Goal: Information Seeking & Learning: Learn about a topic

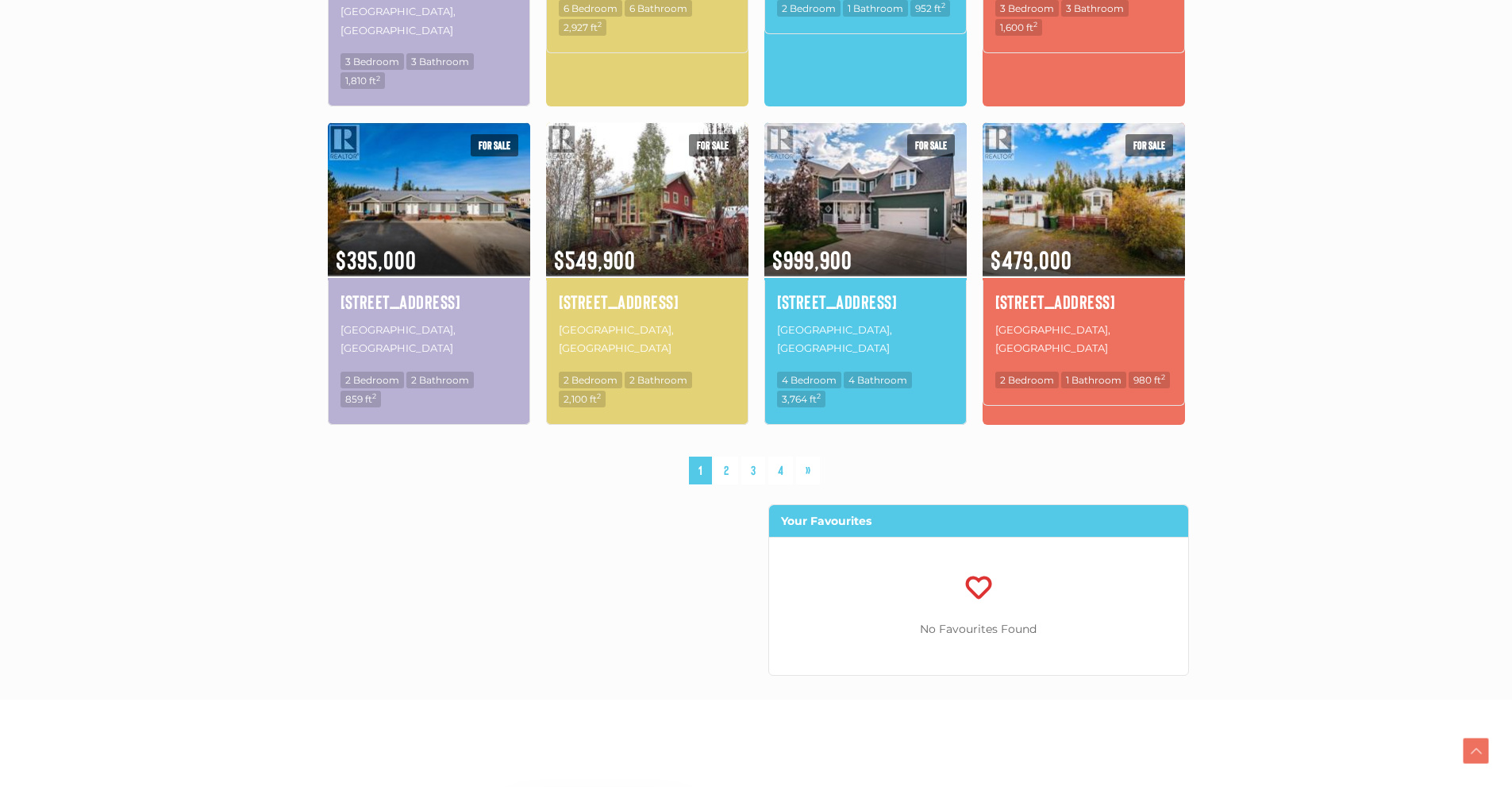
scroll to position [1191, 0]
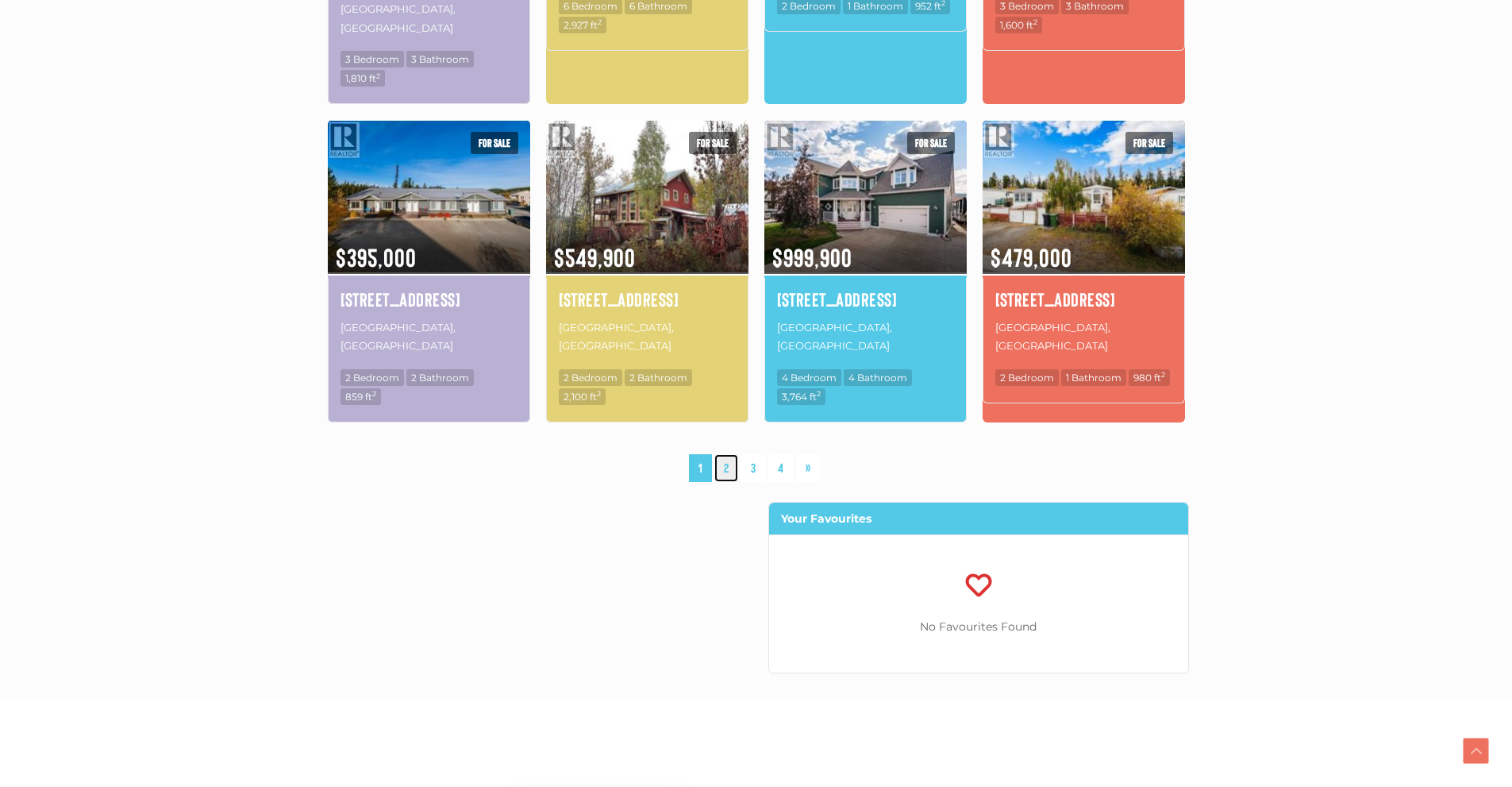
click at [725, 454] on link "2" at bounding box center [726, 468] width 24 height 28
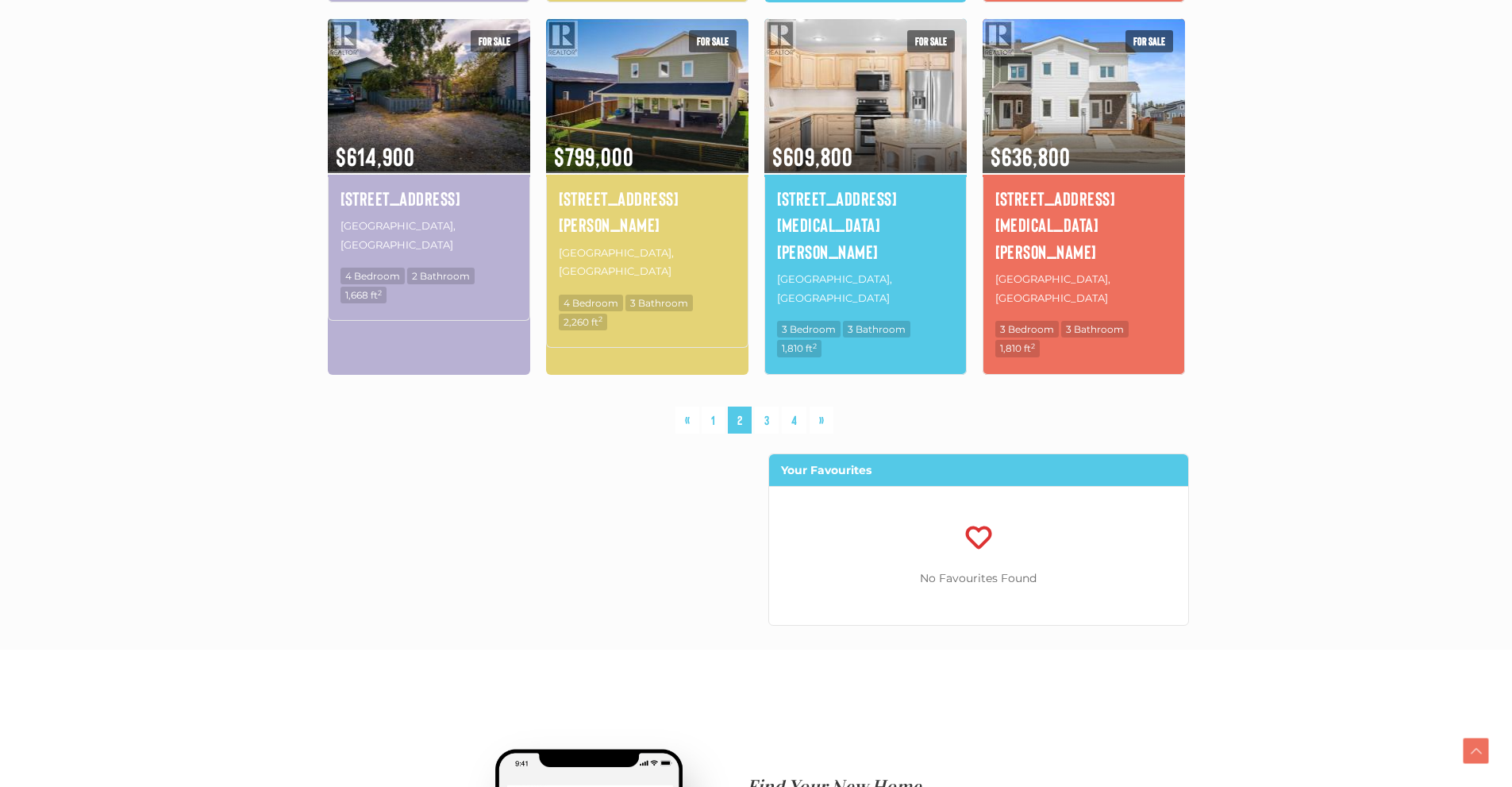
scroll to position [1242, 0]
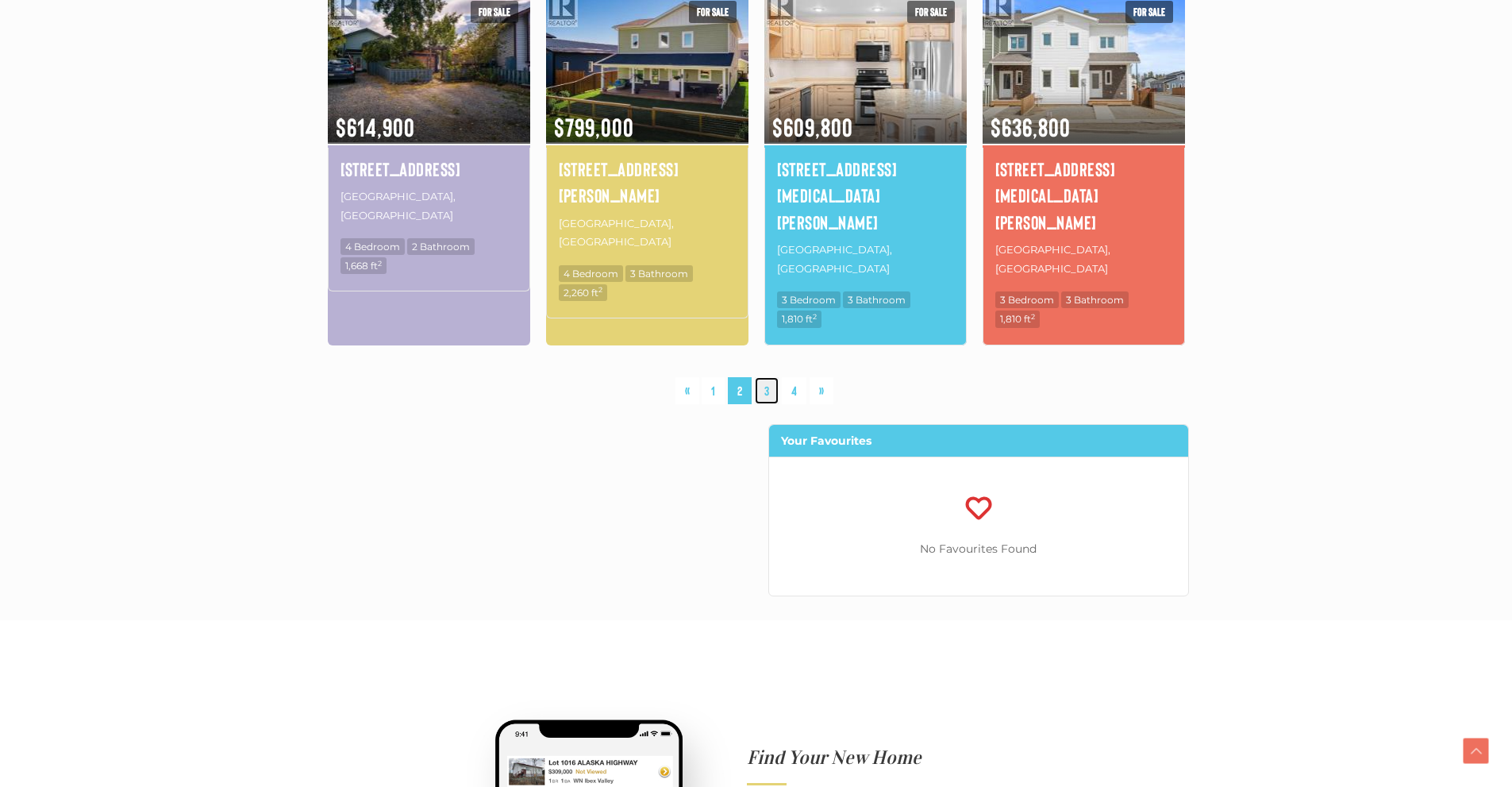
click at [763, 377] on link "3" at bounding box center [766, 391] width 24 height 28
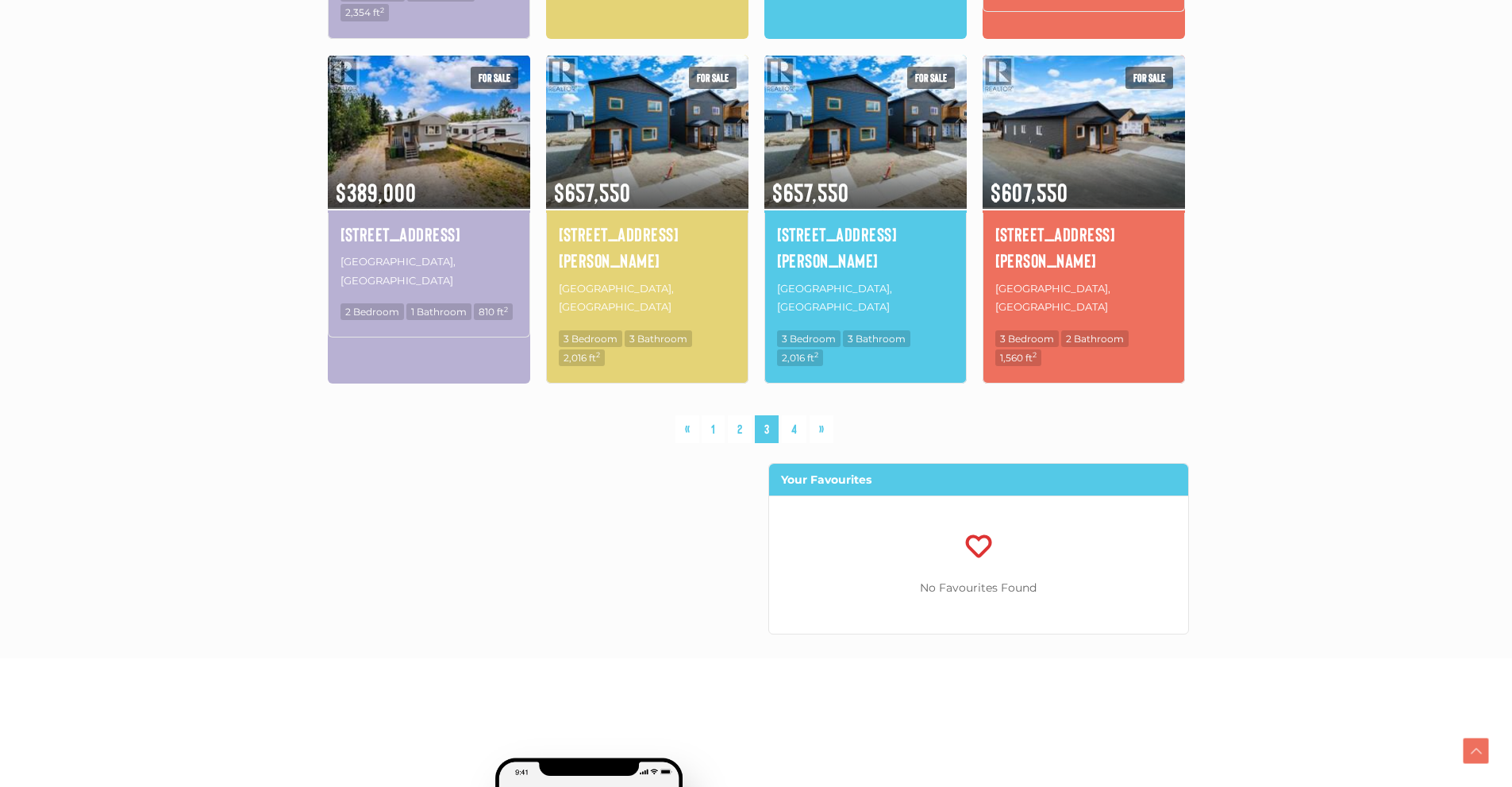
scroll to position [1242, 0]
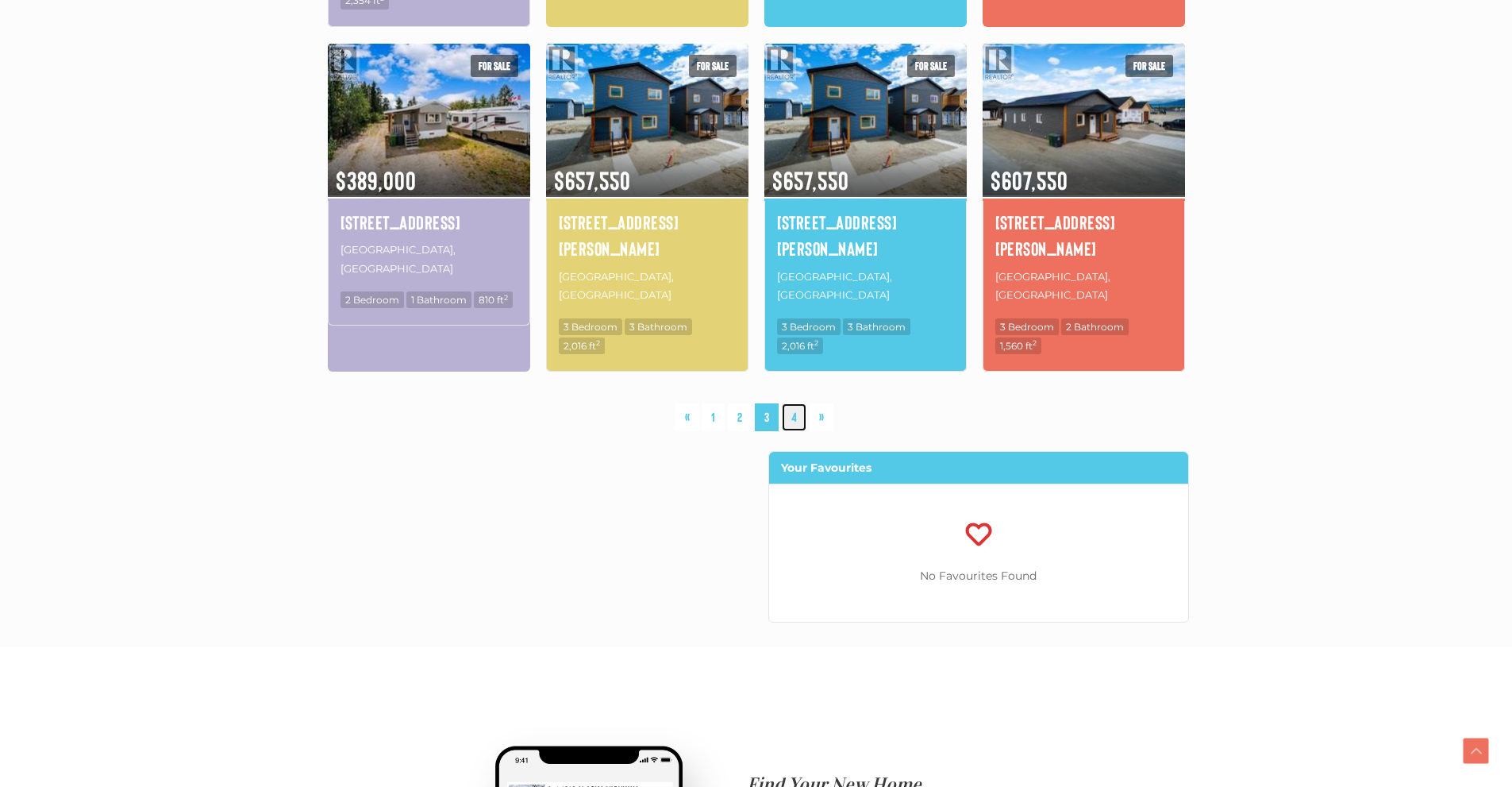
click at [796, 403] on link "4" at bounding box center [794, 417] width 25 height 28
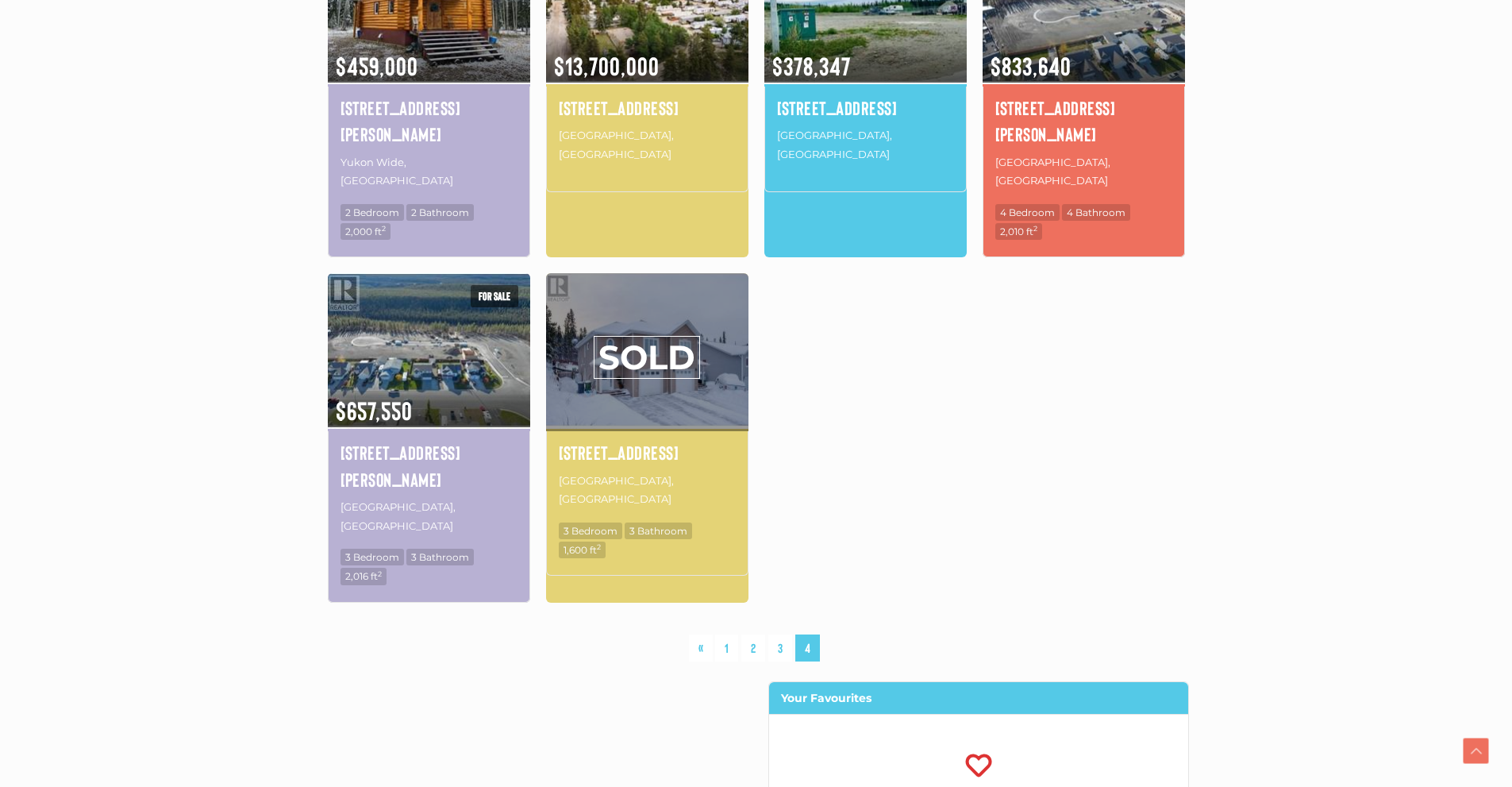
scroll to position [1083, 0]
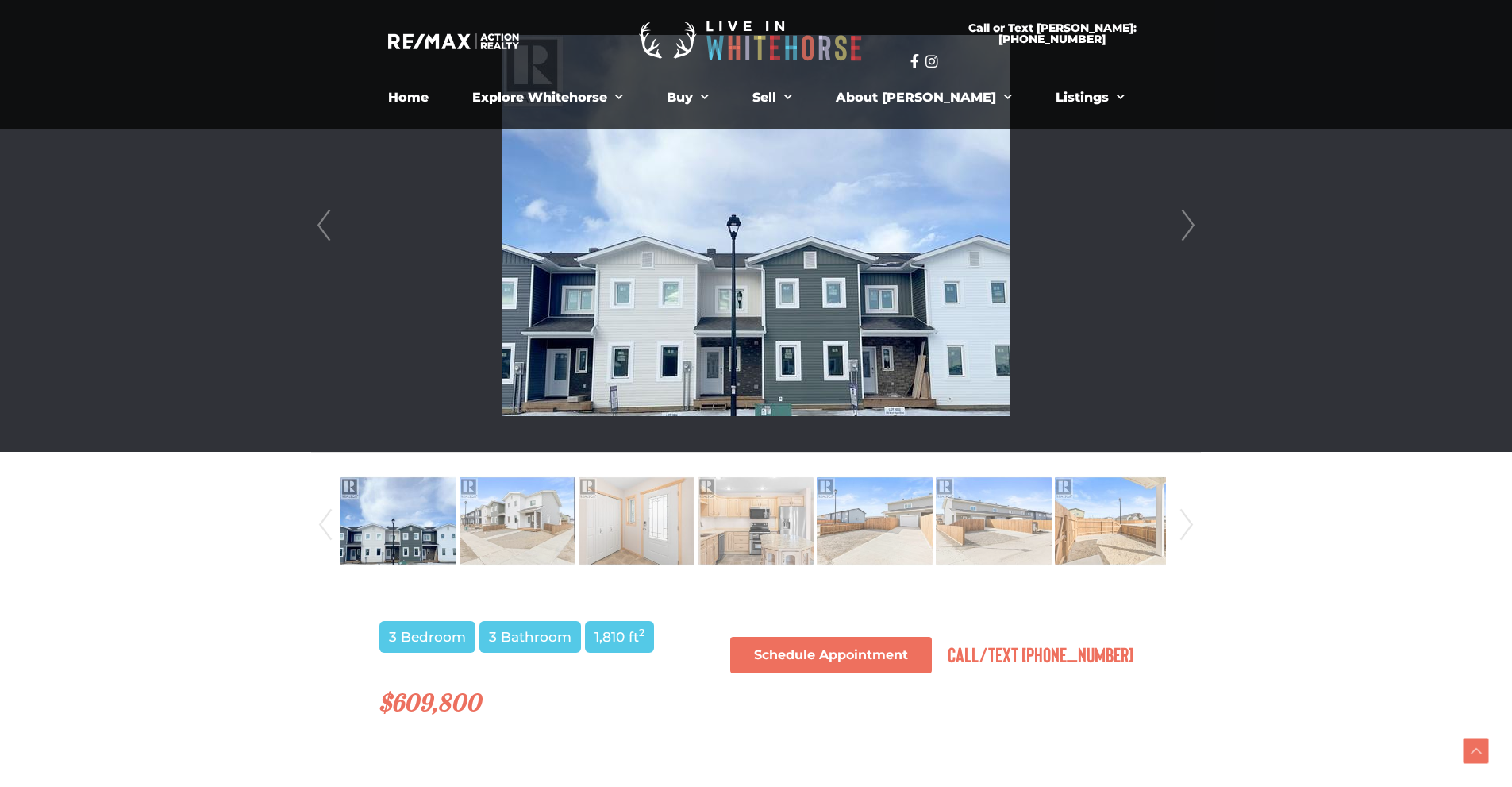
scroll to position [397, 0]
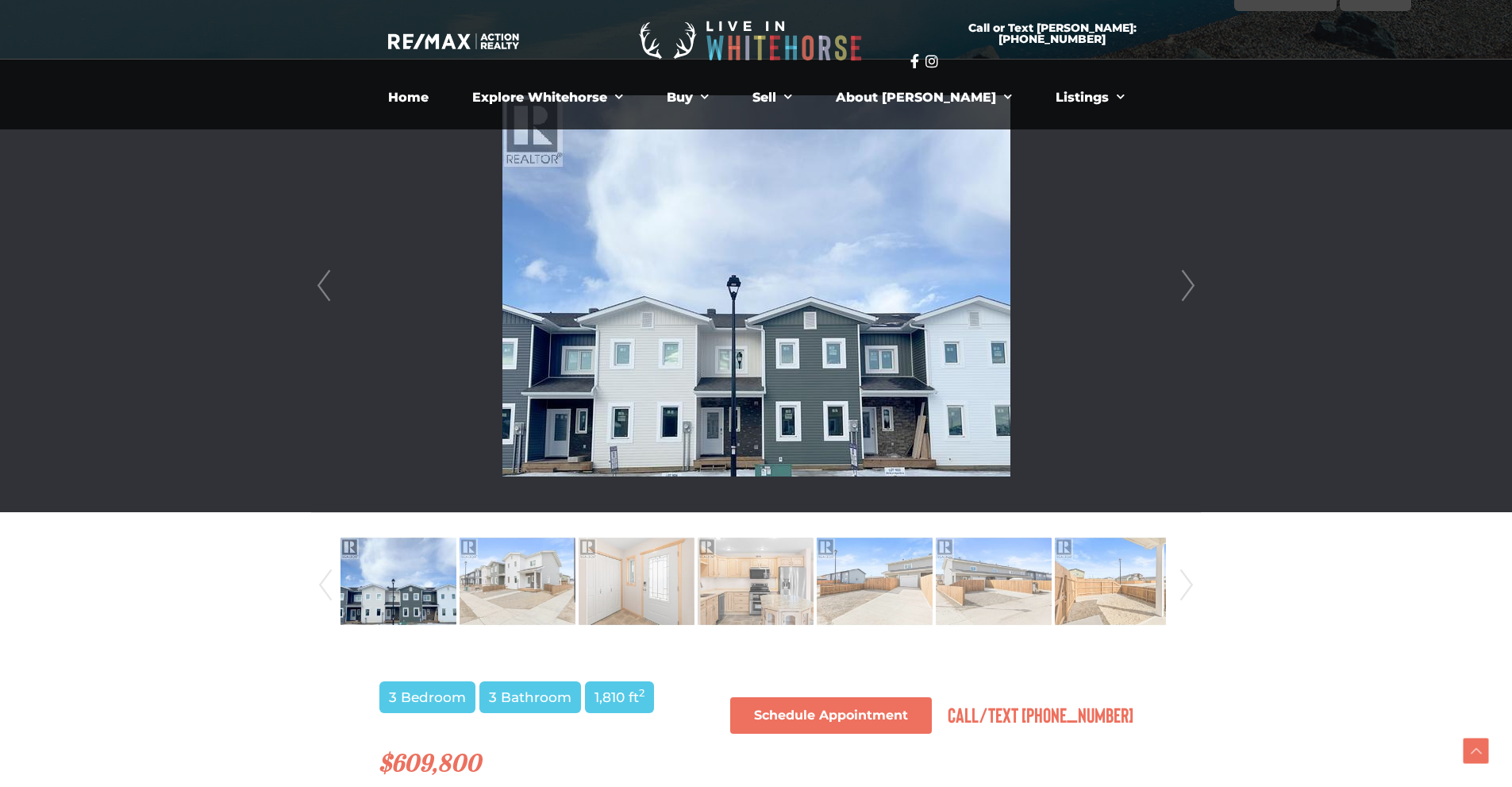
click at [1193, 284] on link "Next" at bounding box center [1188, 286] width 24 height 452
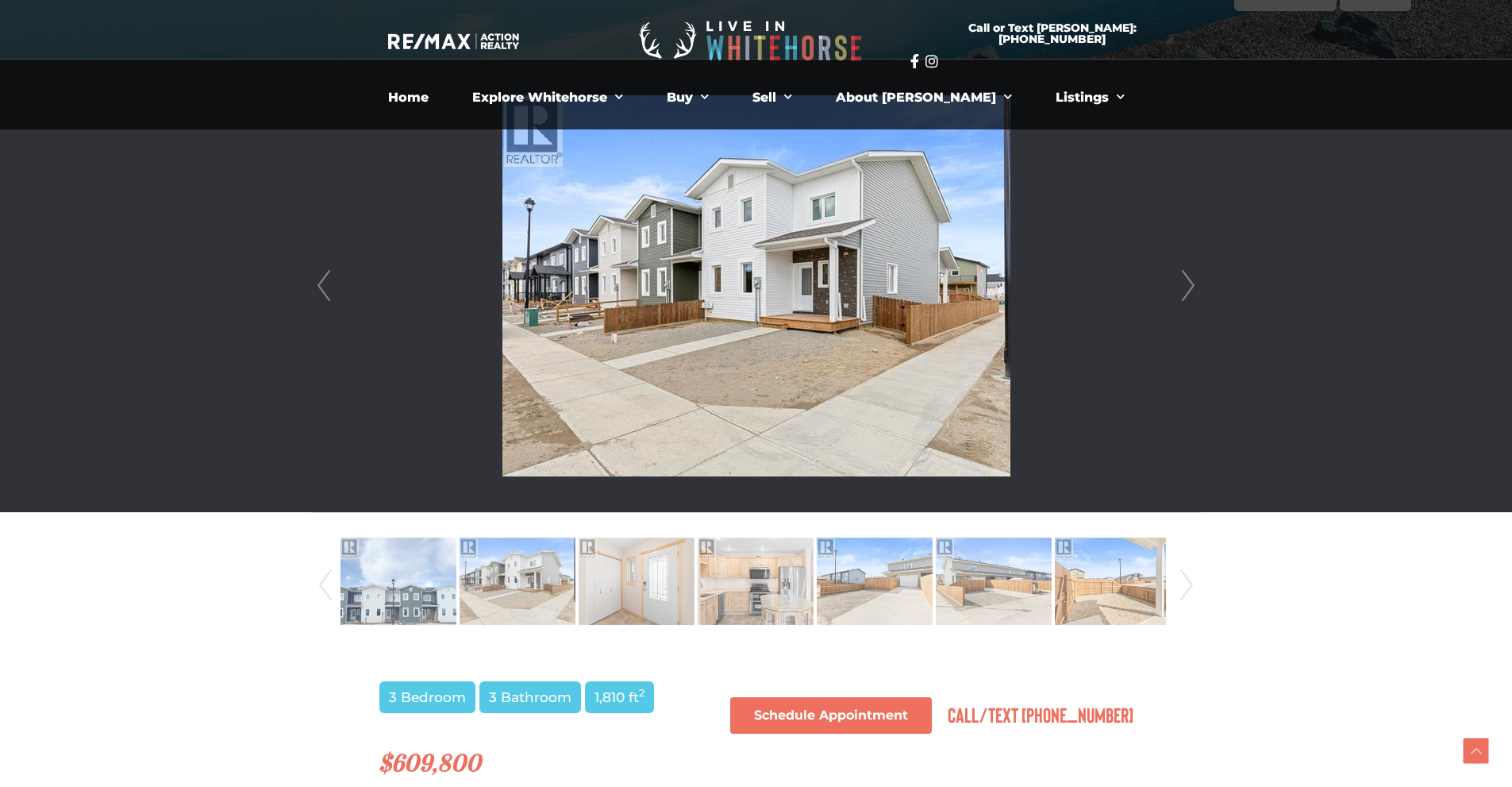
click at [1193, 284] on link "Next" at bounding box center [1188, 286] width 24 height 452
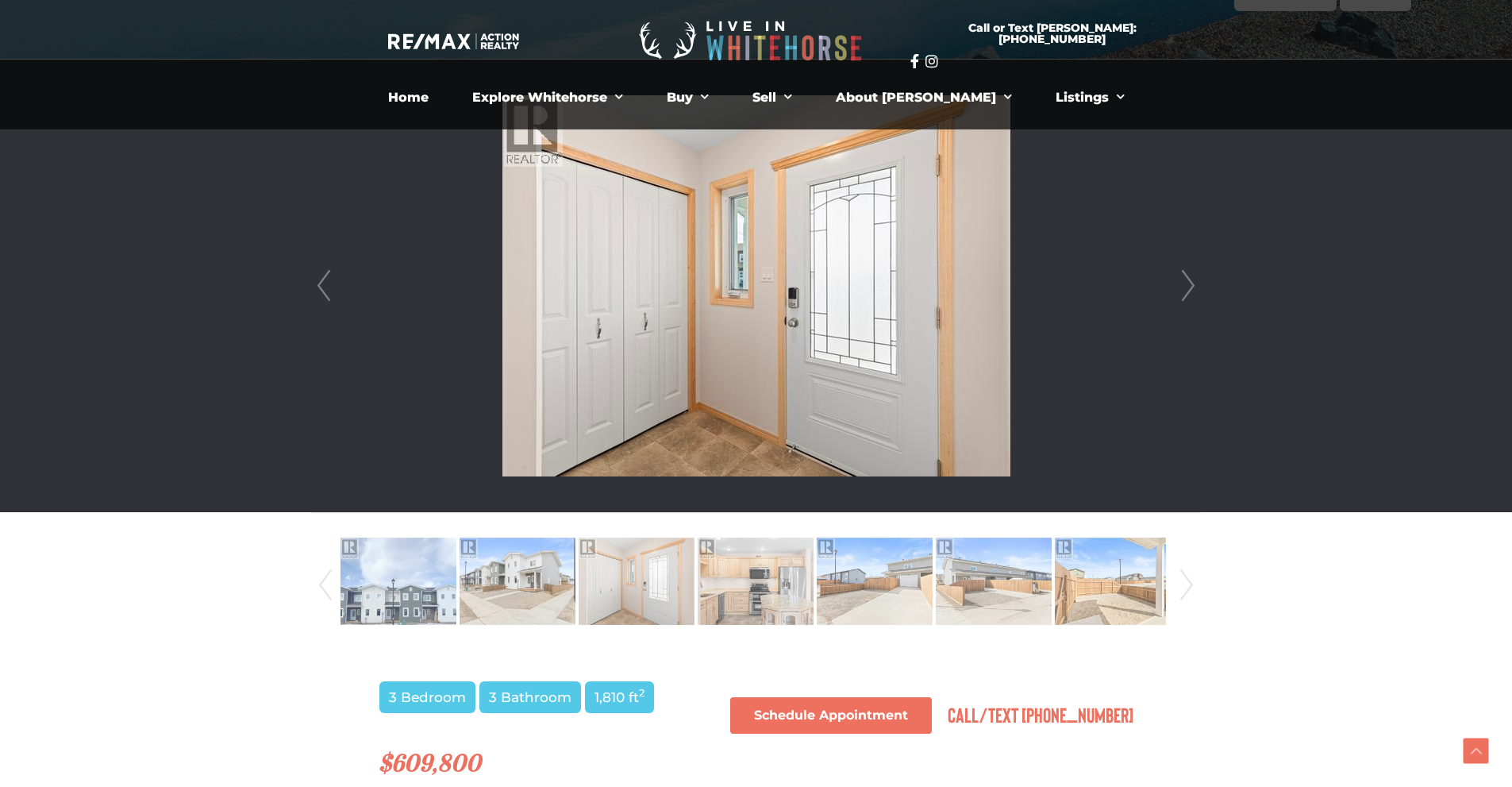
click at [1193, 284] on link "Next" at bounding box center [1188, 286] width 24 height 452
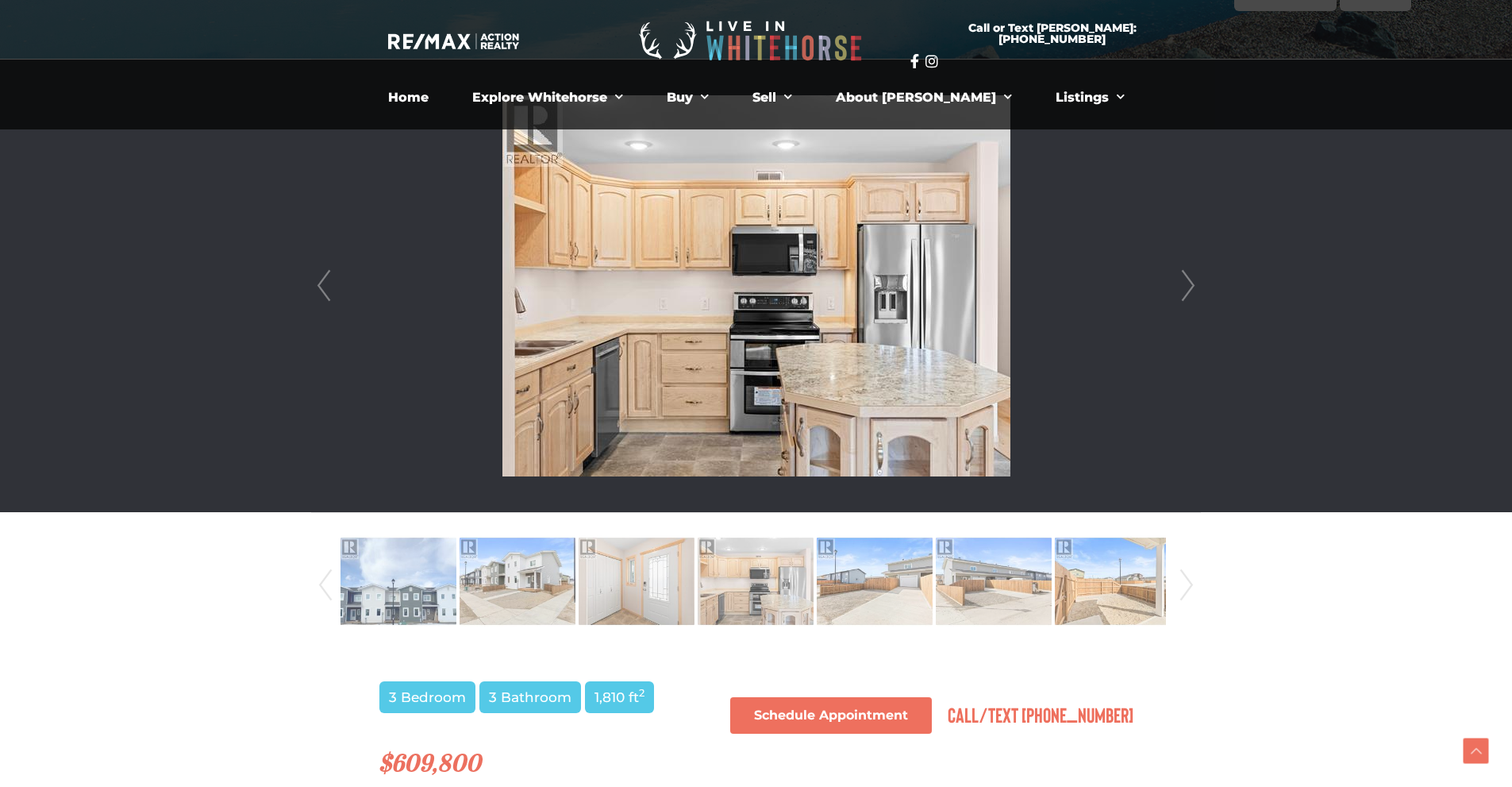
click at [1193, 284] on link "Next" at bounding box center [1188, 286] width 24 height 452
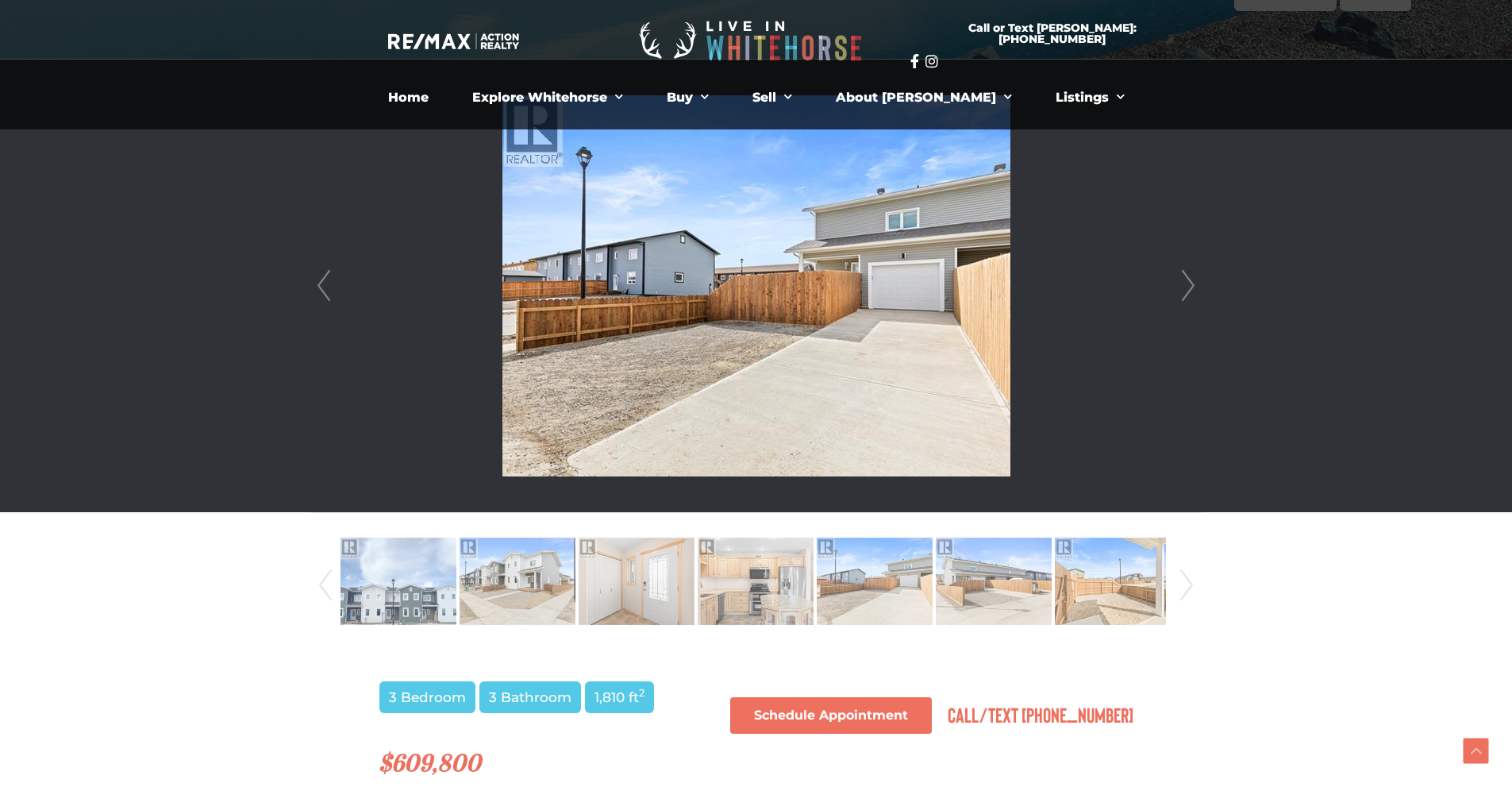
click at [1193, 284] on link "Next" at bounding box center [1188, 286] width 24 height 452
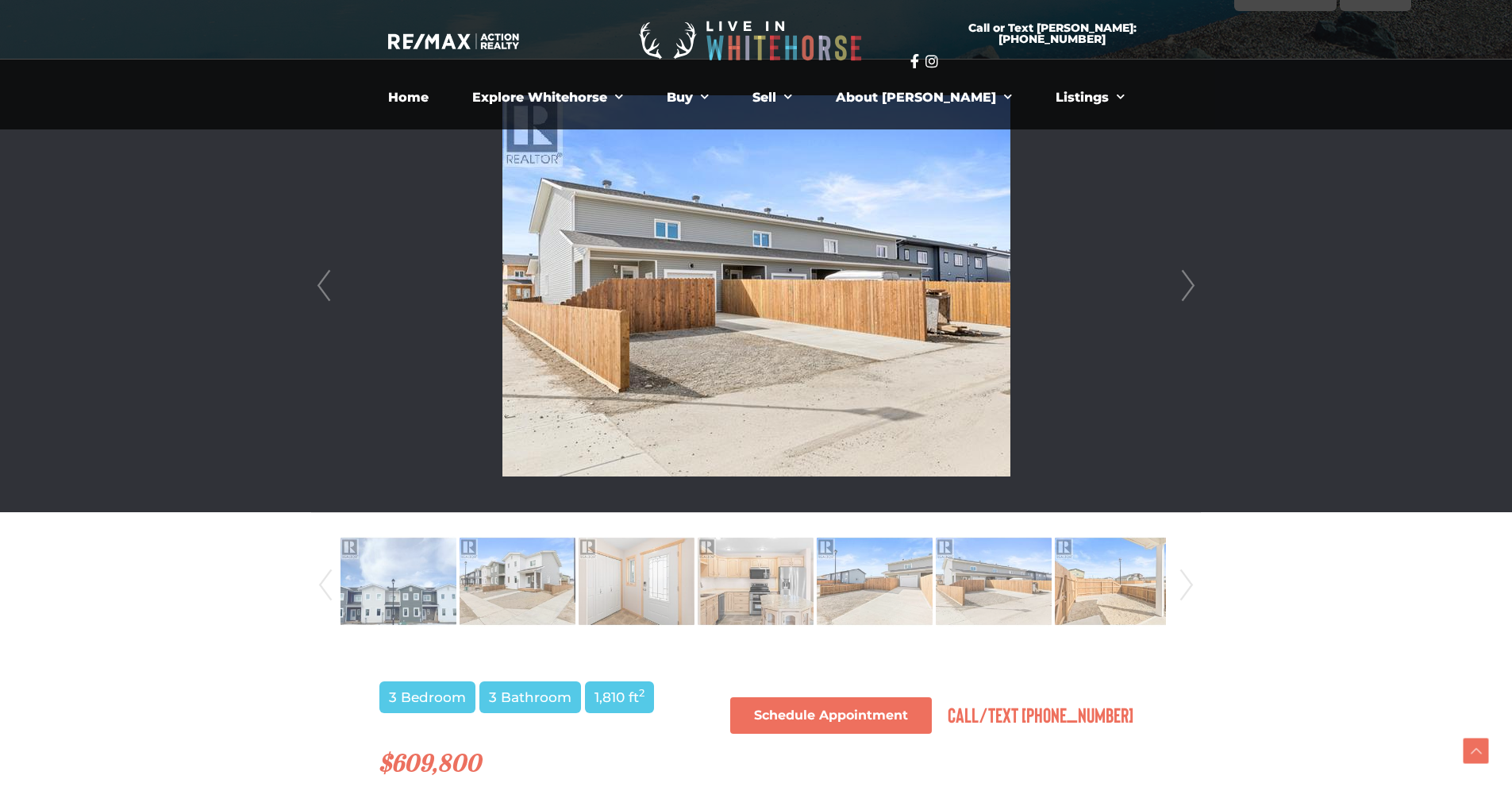
click at [1193, 284] on link "Next" at bounding box center [1188, 286] width 24 height 452
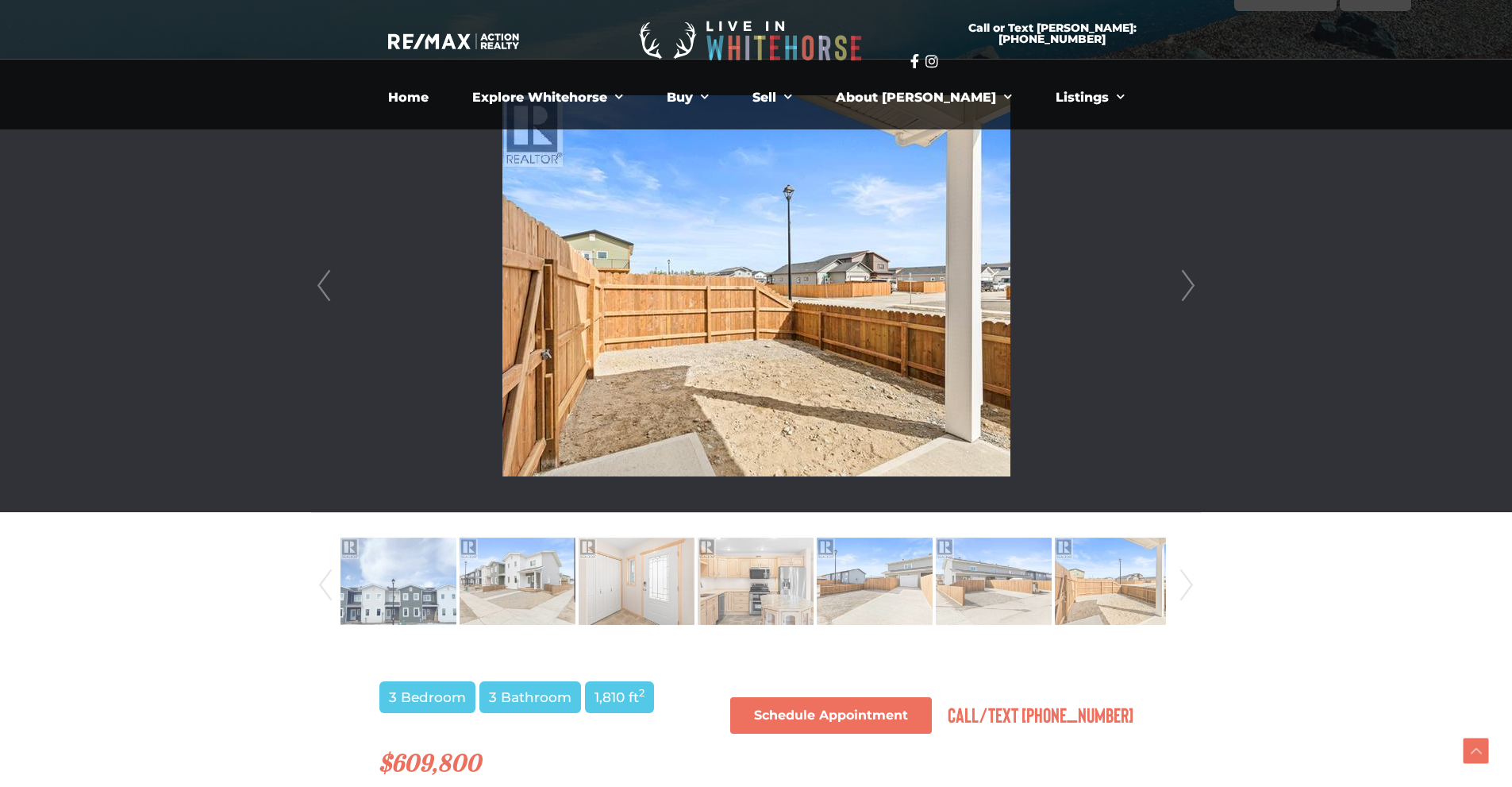
click at [1193, 284] on link "Next" at bounding box center [1188, 286] width 24 height 452
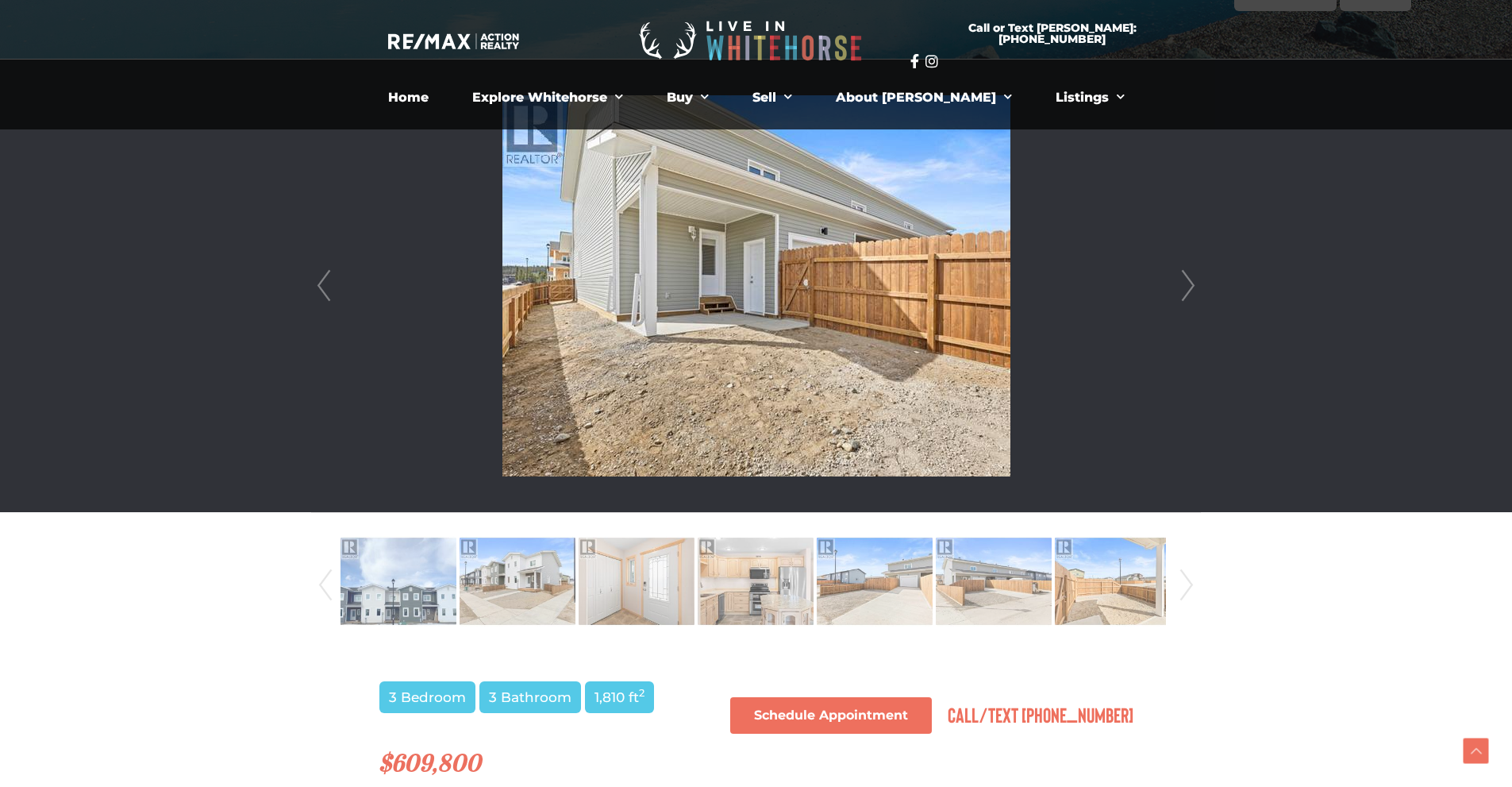
click at [1193, 284] on link "Next" at bounding box center [1188, 286] width 24 height 452
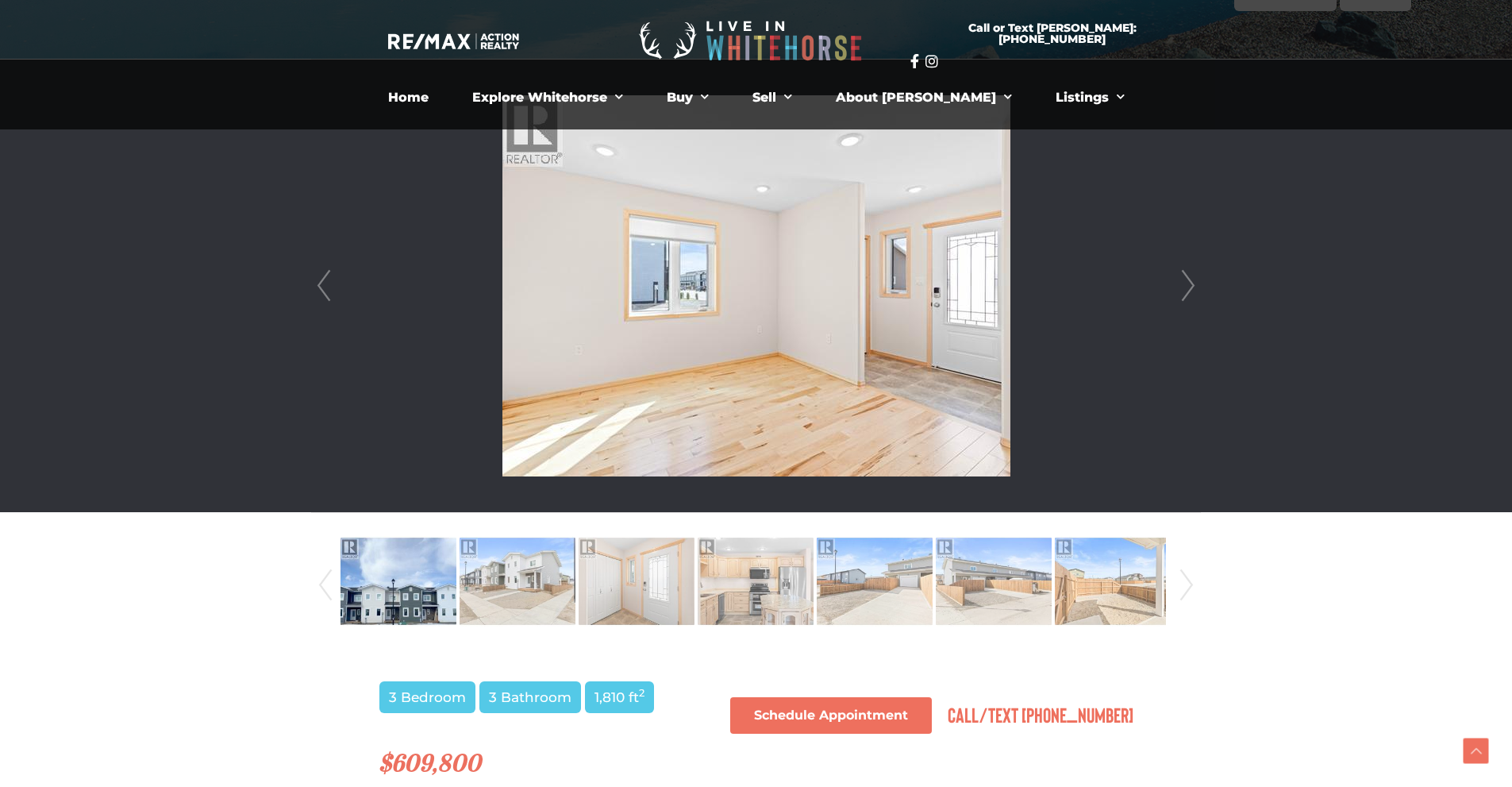
click at [1193, 284] on link "Next" at bounding box center [1188, 286] width 24 height 452
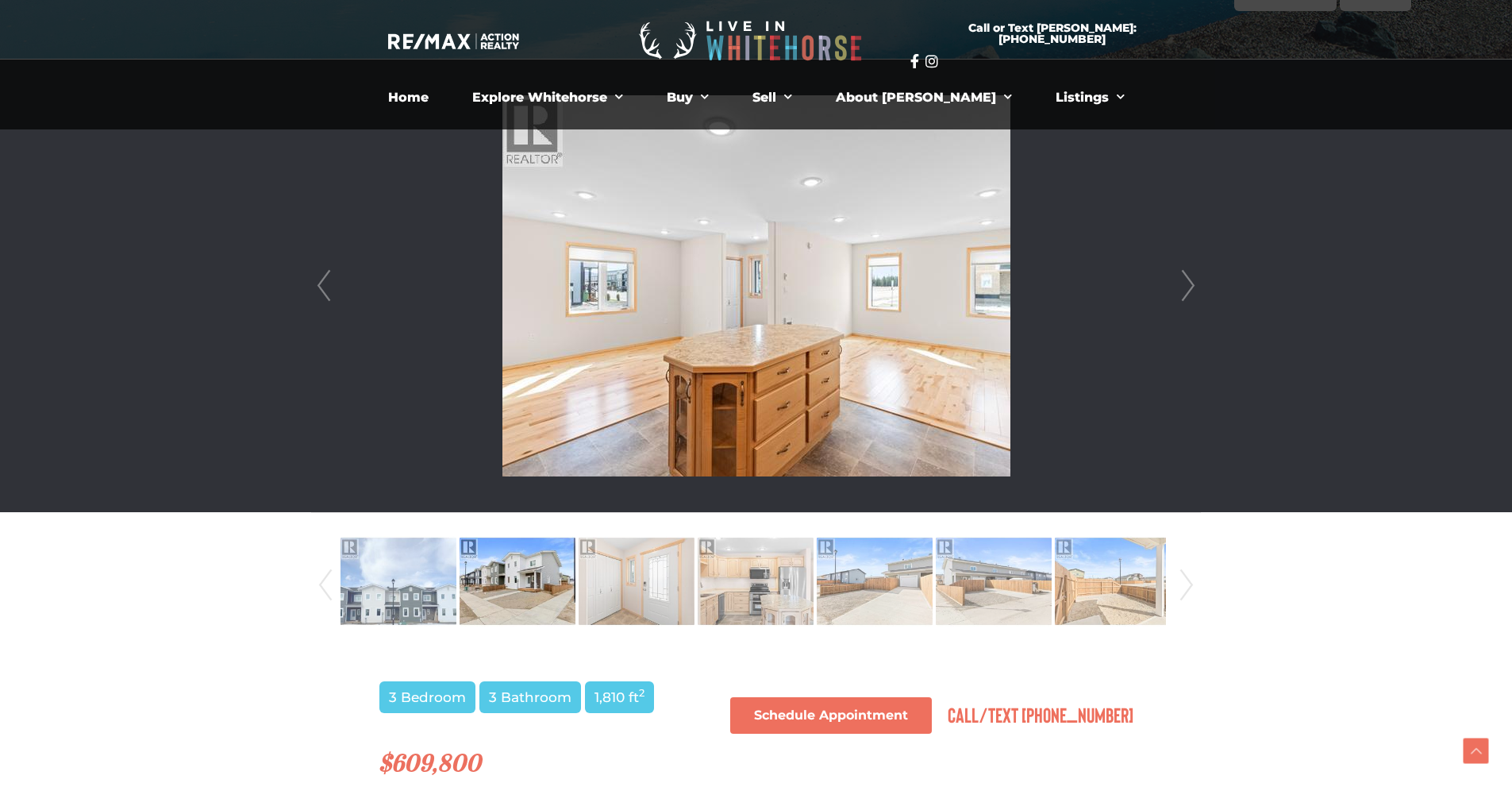
click at [1193, 284] on link "Next" at bounding box center [1188, 286] width 24 height 452
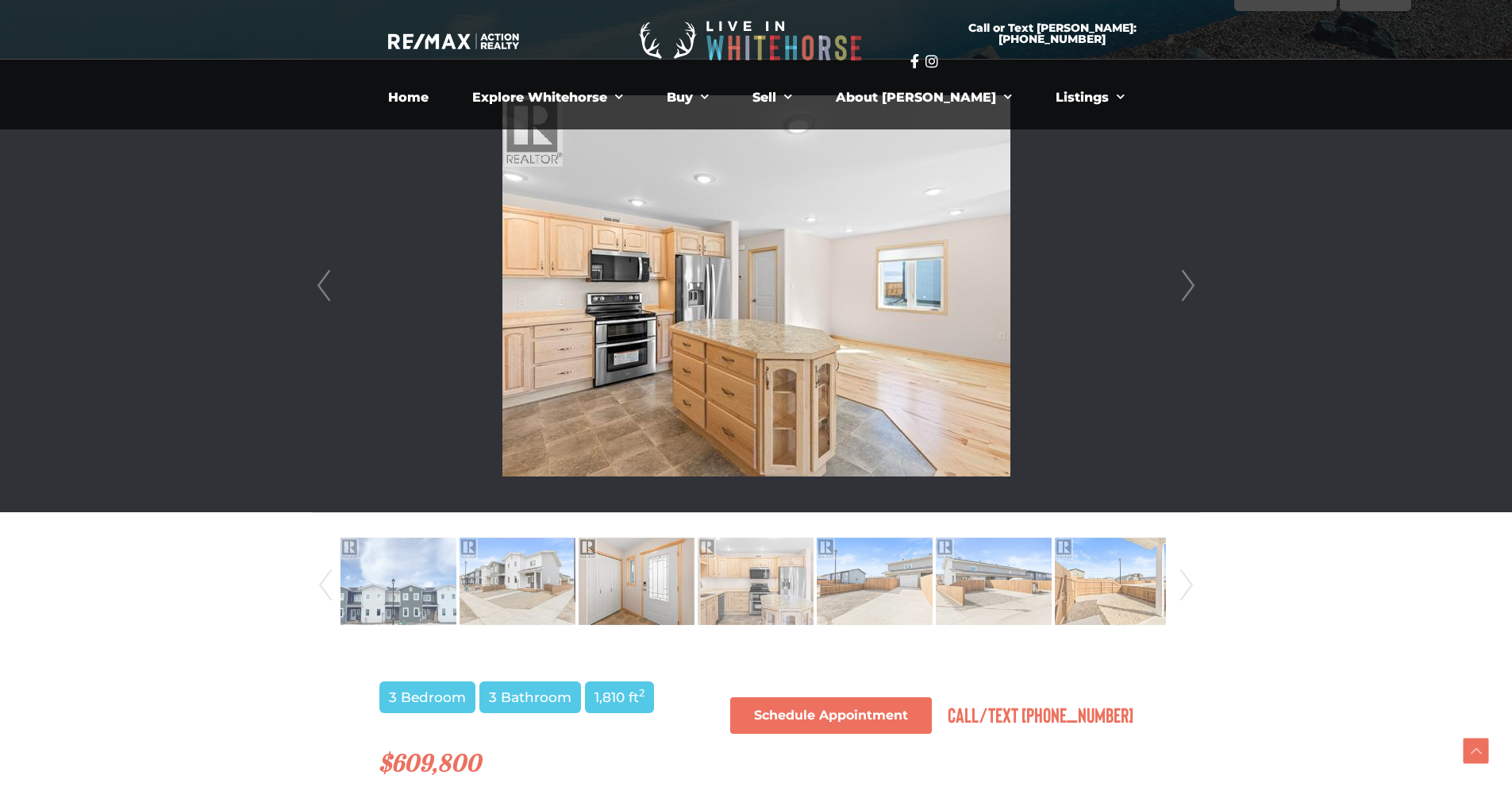
click at [1193, 284] on link "Next" at bounding box center [1188, 286] width 24 height 452
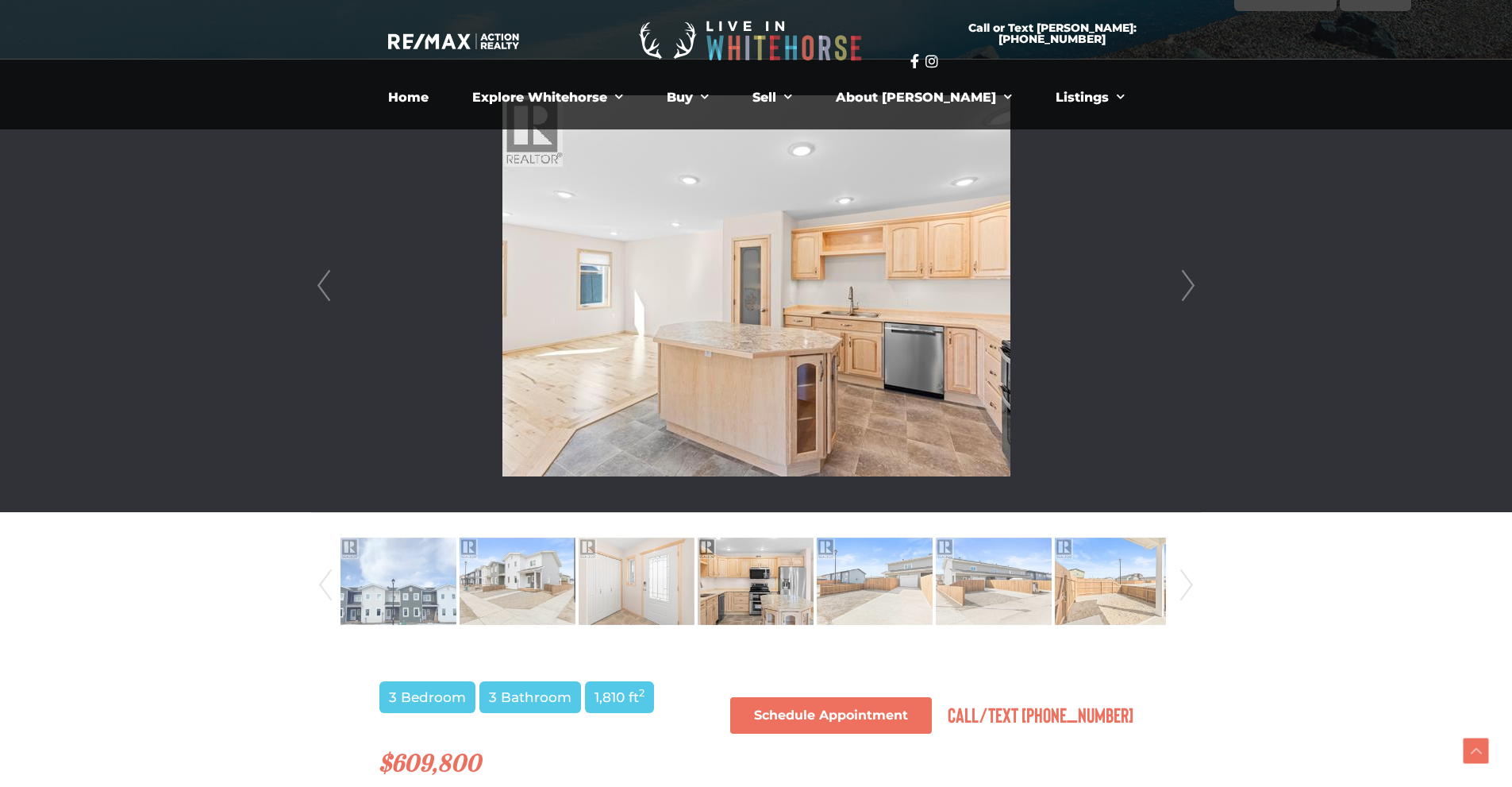
click at [1193, 284] on link "Next" at bounding box center [1188, 286] width 24 height 452
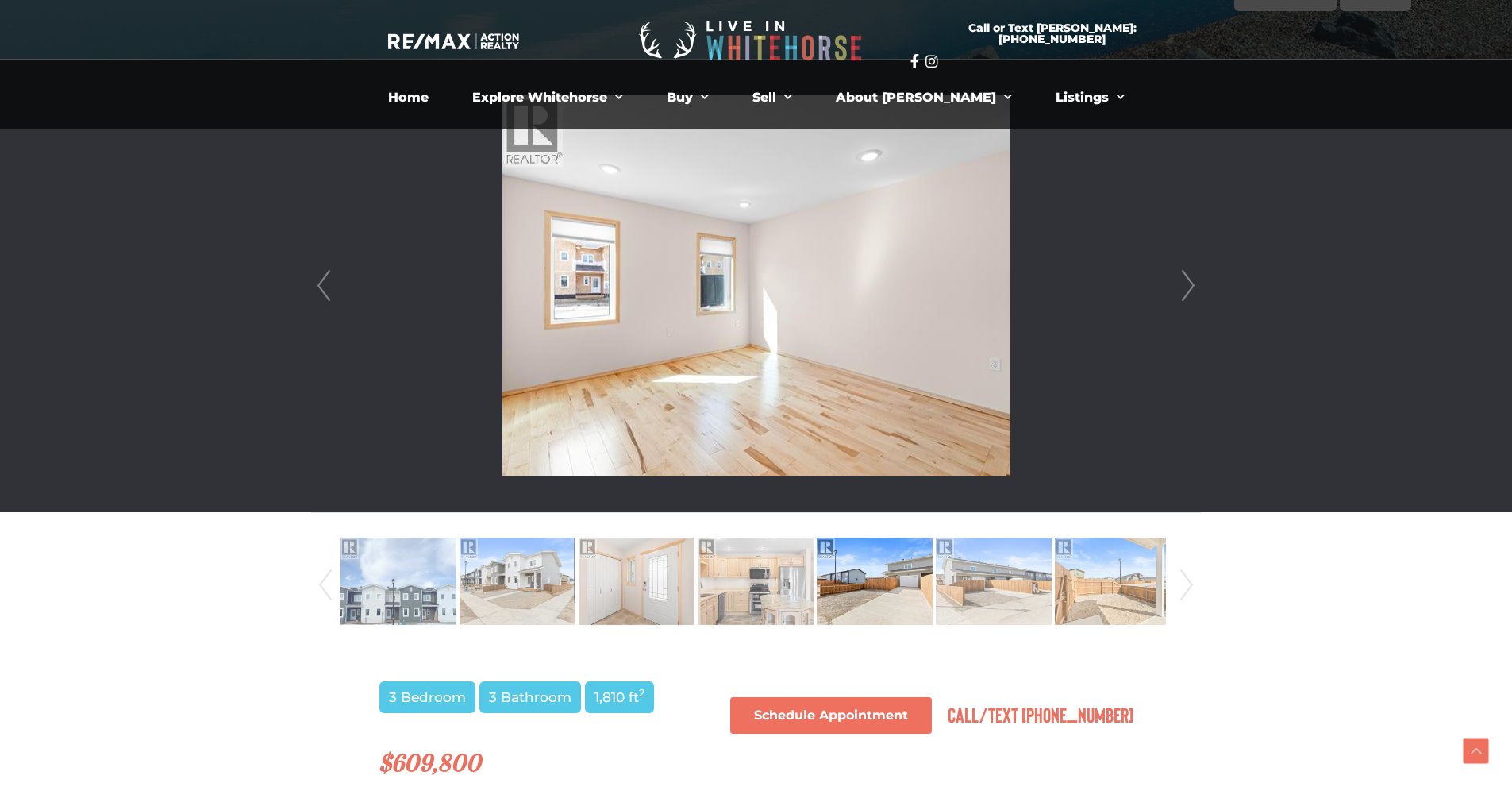
click at [1193, 284] on link "Next" at bounding box center [1188, 286] width 24 height 452
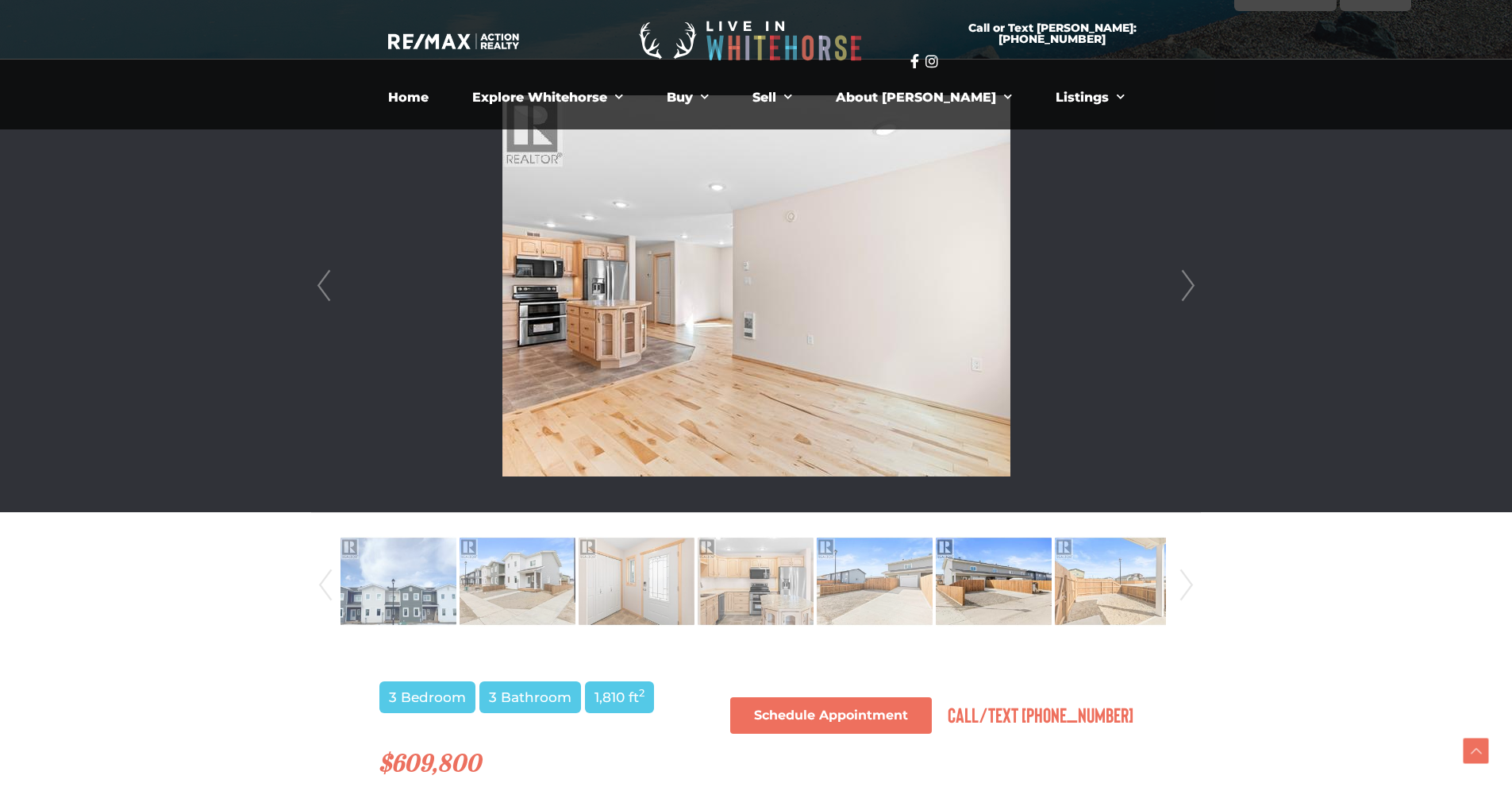
click at [1193, 284] on link "Next" at bounding box center [1188, 286] width 24 height 452
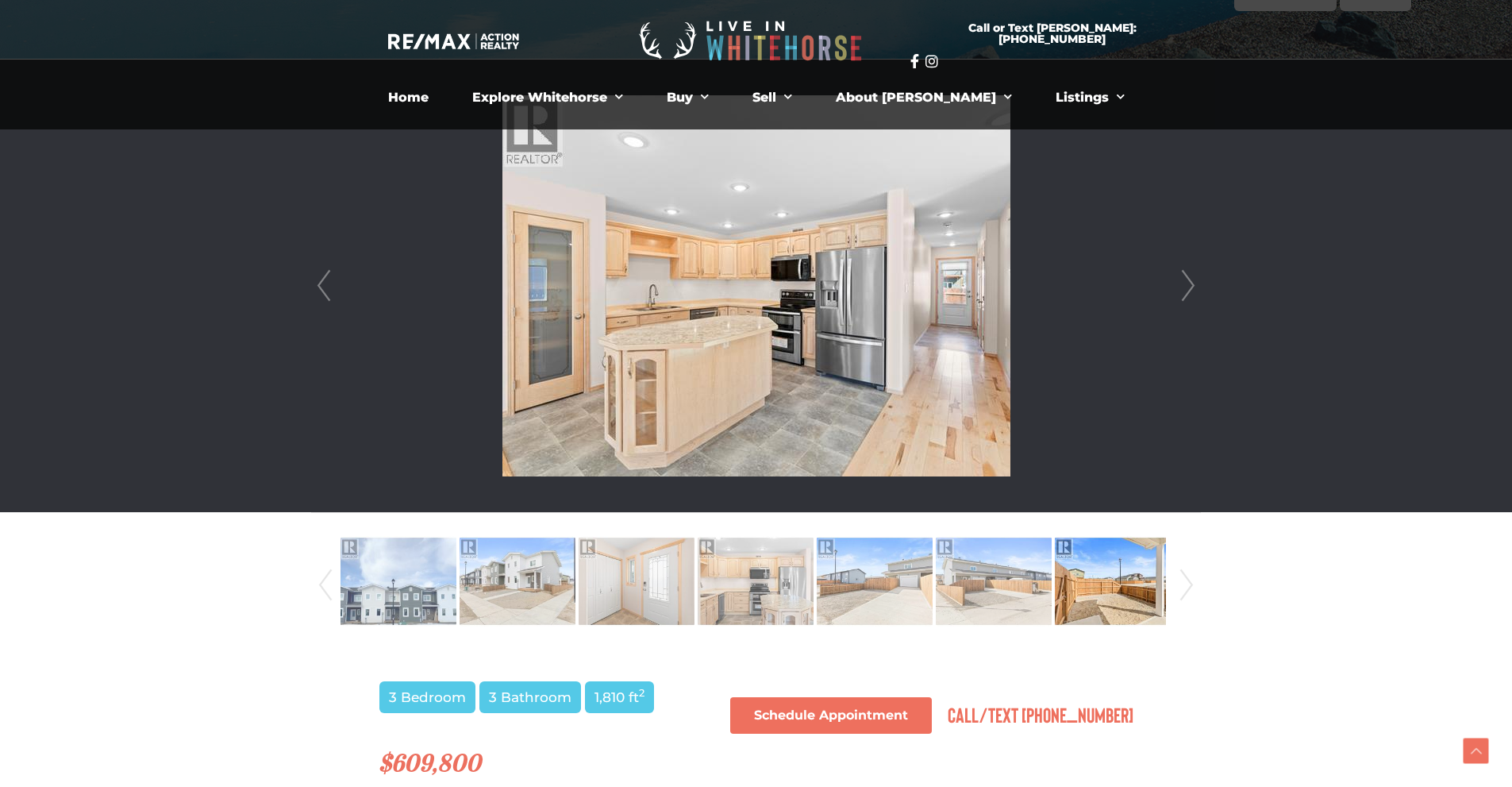
click at [1193, 284] on link "Next" at bounding box center [1188, 286] width 24 height 452
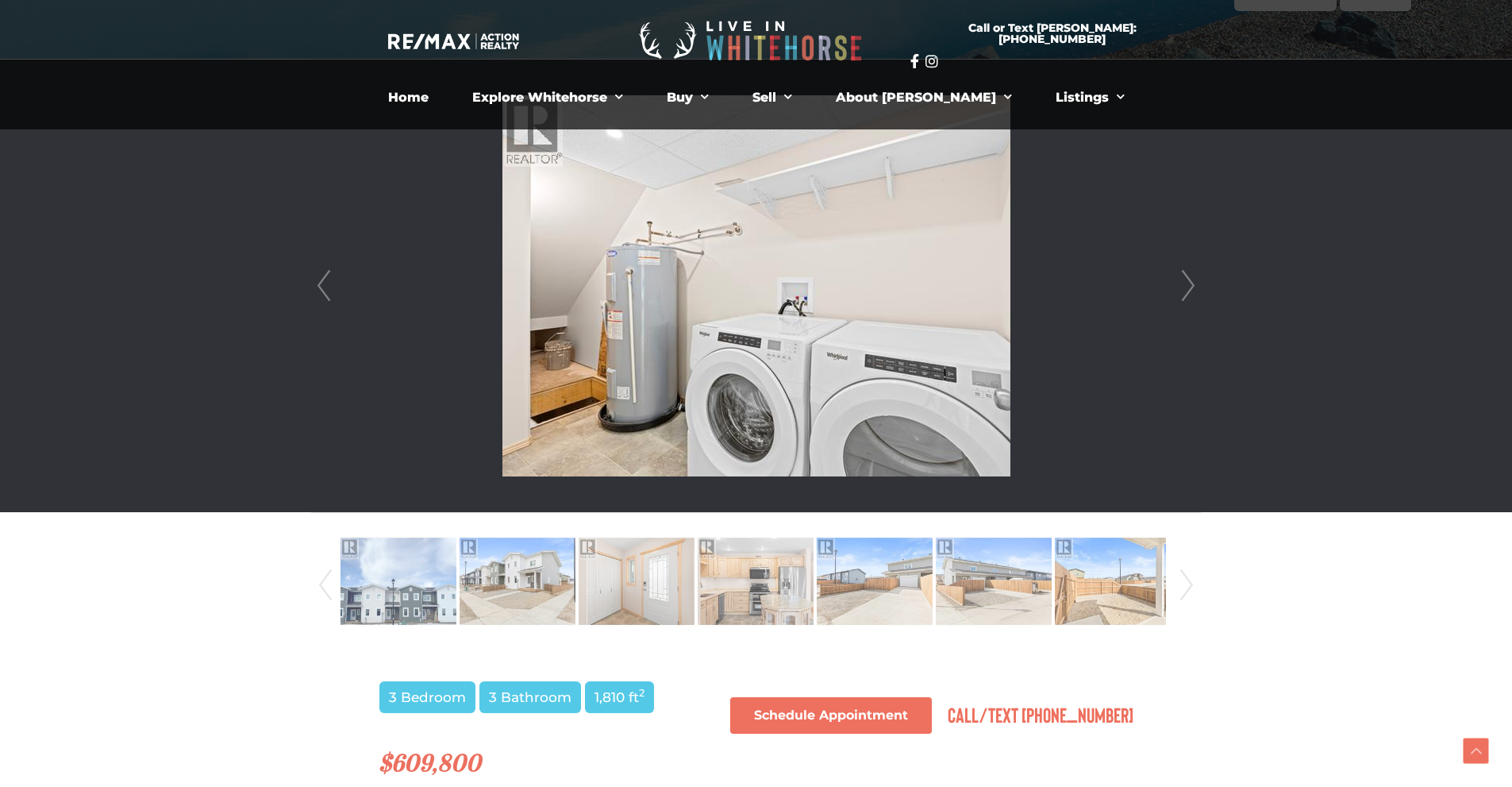
click at [1193, 284] on link "Next" at bounding box center [1188, 286] width 24 height 452
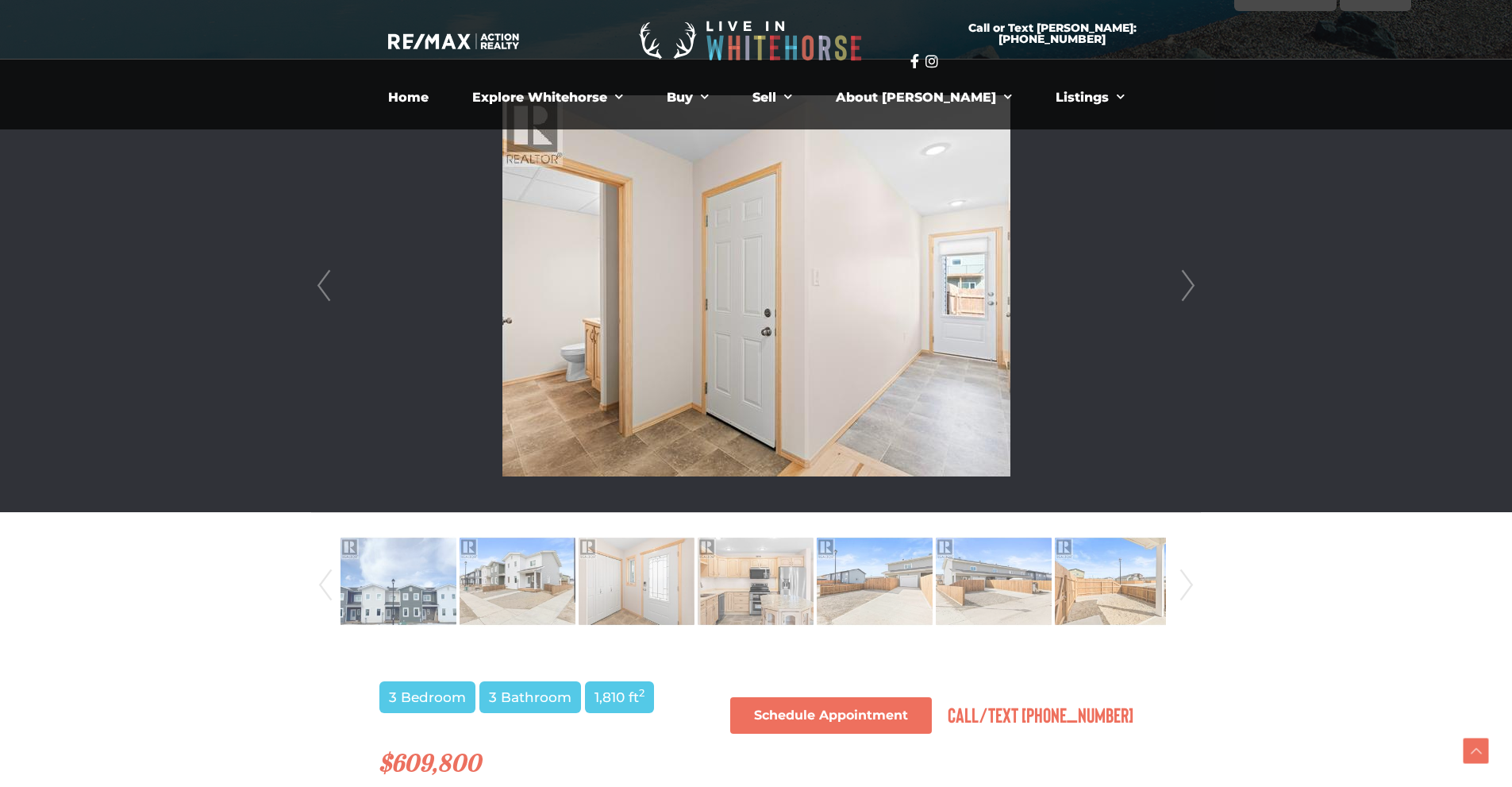
click at [1193, 284] on link "Next" at bounding box center [1188, 286] width 24 height 452
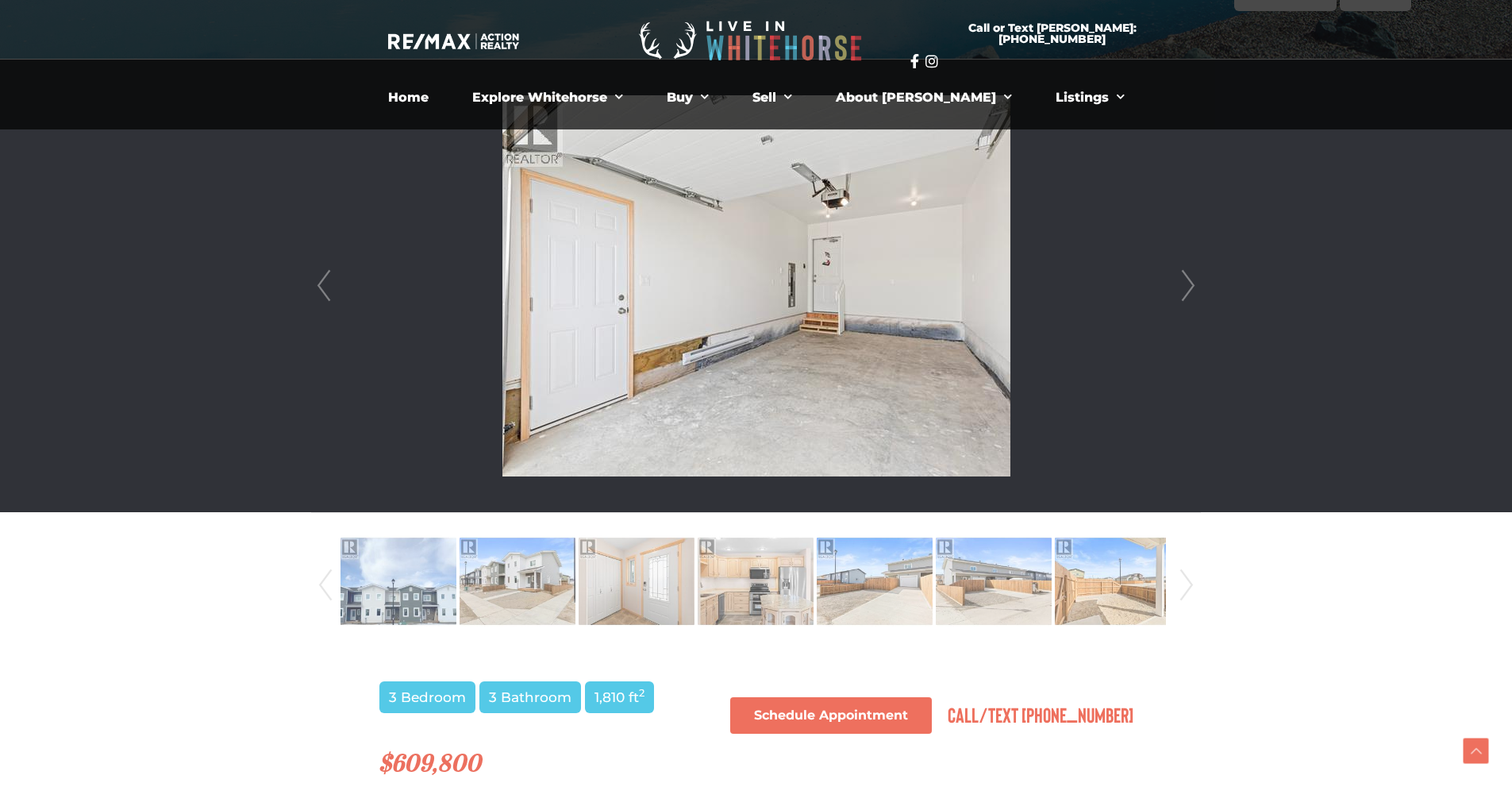
click at [1193, 284] on link "Next" at bounding box center [1188, 286] width 24 height 452
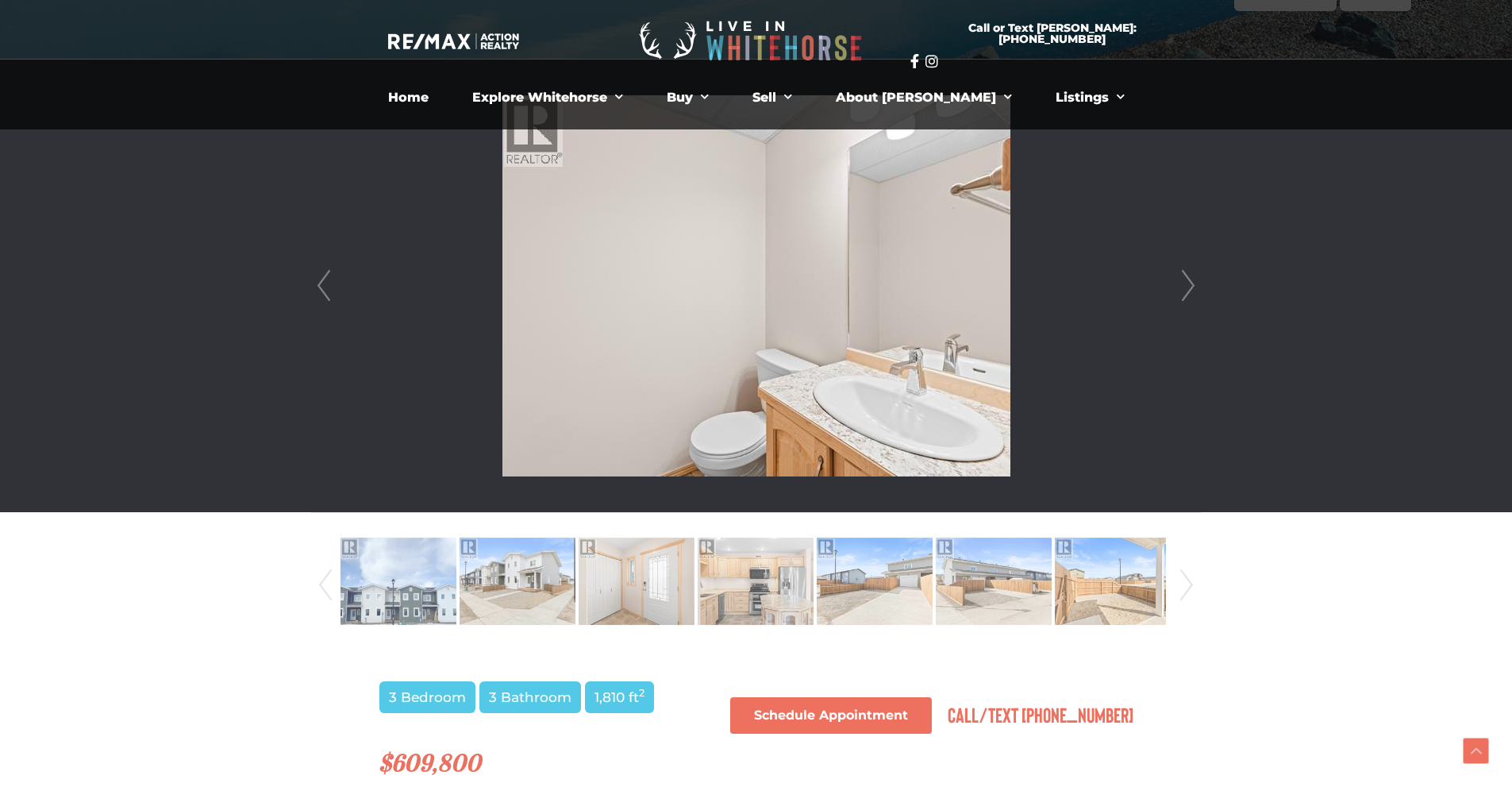
click at [1193, 284] on link "Next" at bounding box center [1188, 286] width 24 height 452
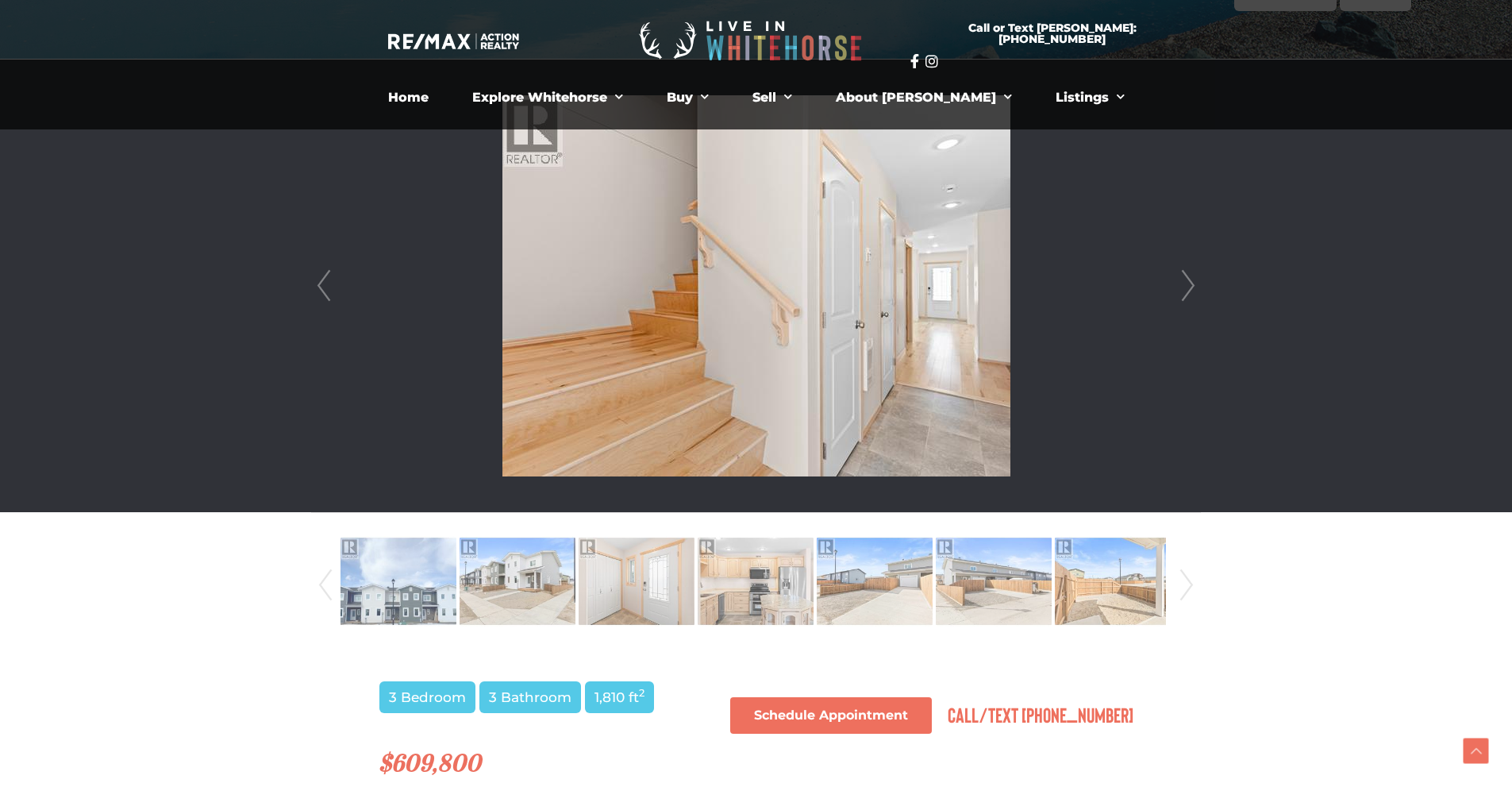
click at [1193, 284] on link "Next" at bounding box center [1188, 286] width 24 height 452
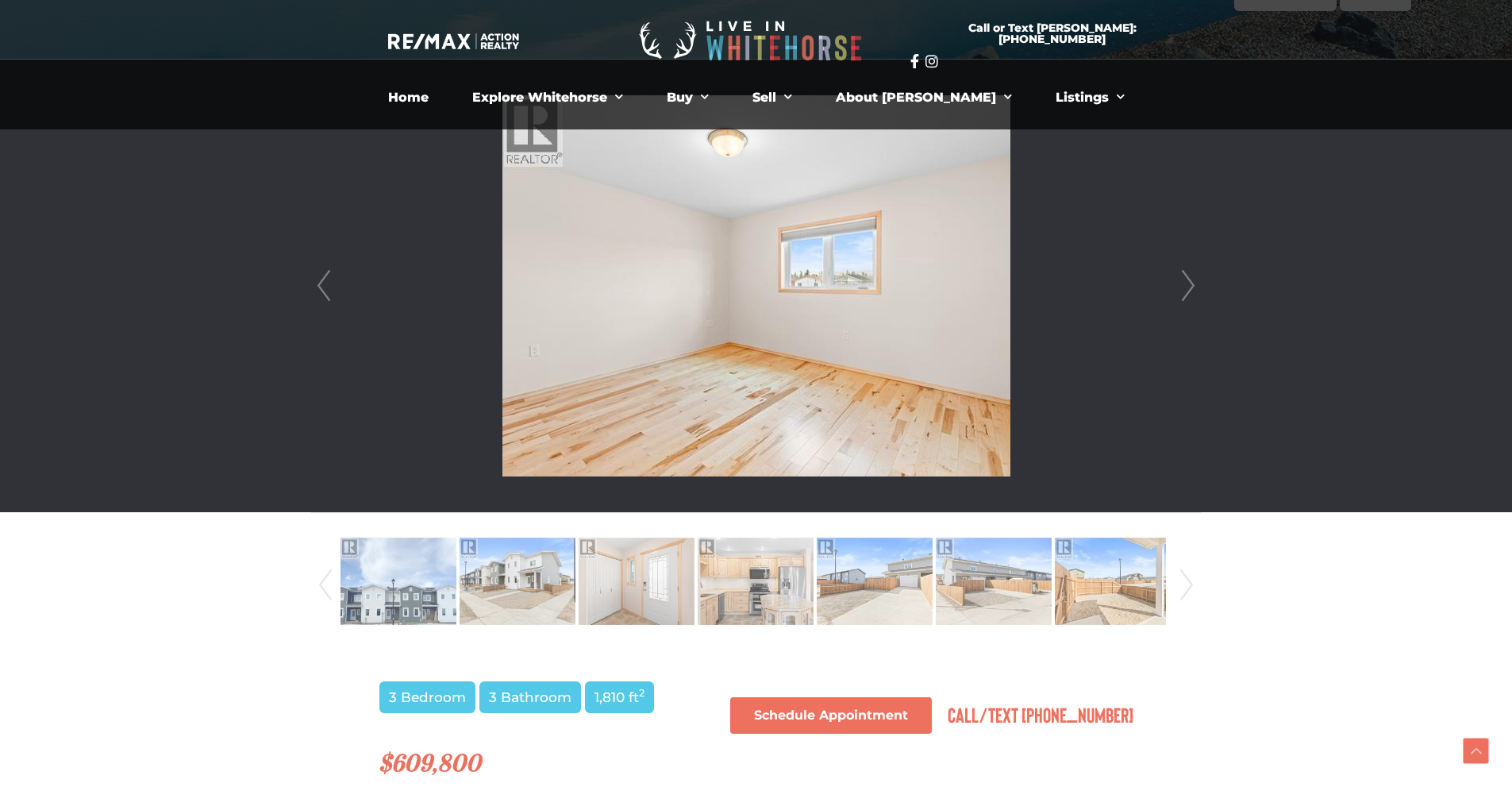
click at [1193, 284] on link "Next" at bounding box center [1188, 286] width 24 height 452
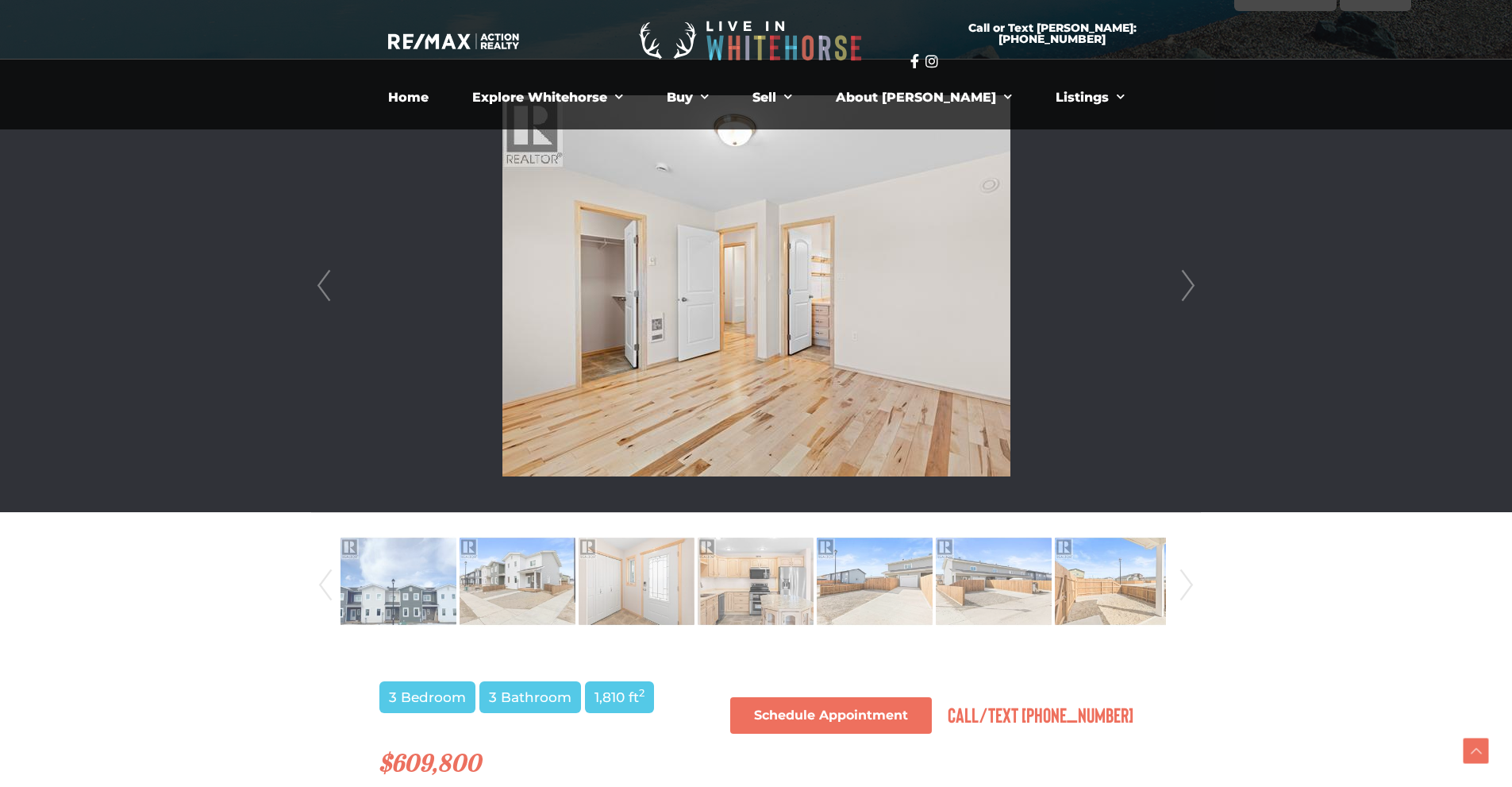
click at [1193, 284] on link "Next" at bounding box center [1188, 286] width 24 height 452
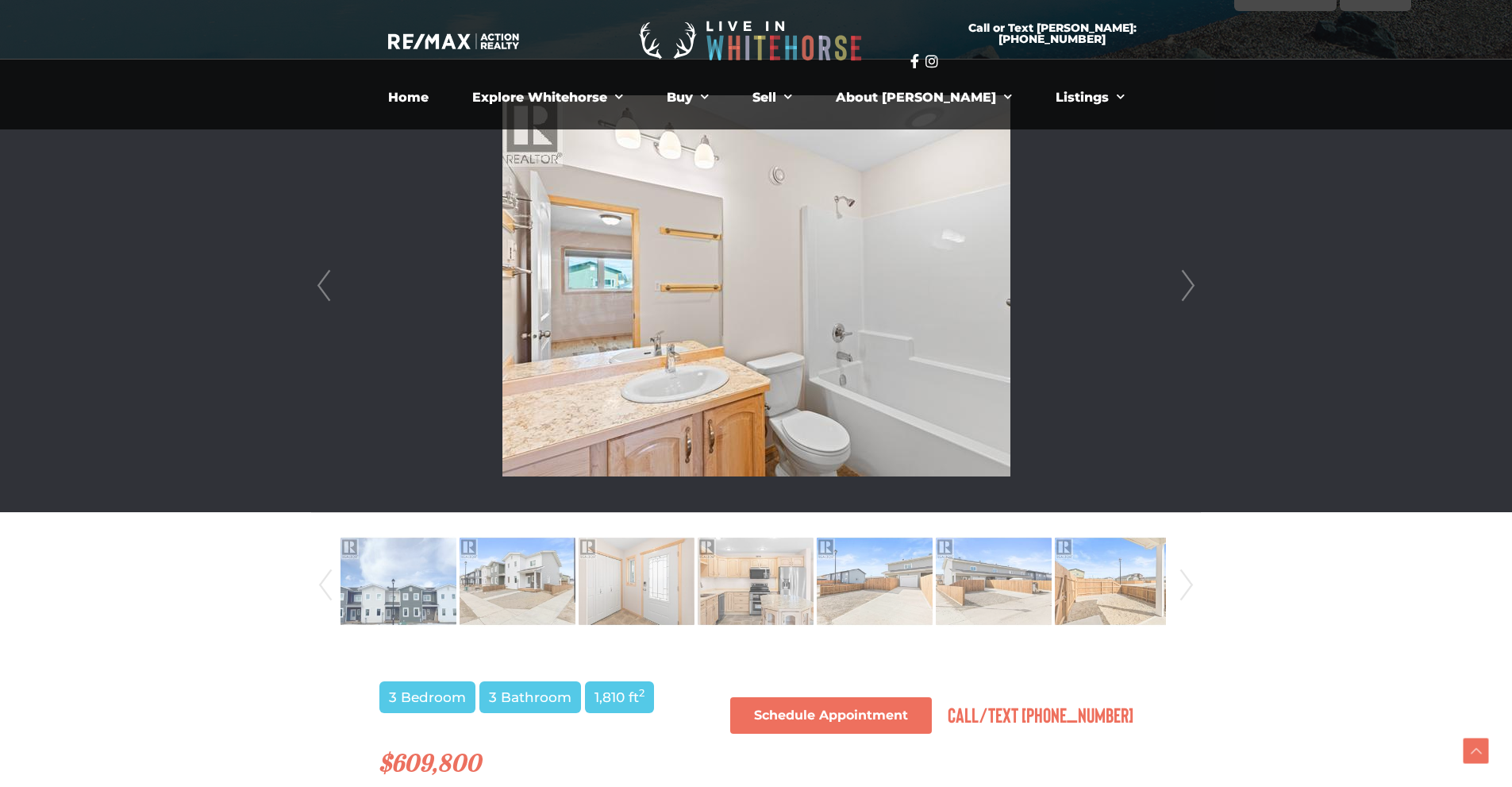
click at [1193, 284] on link "Next" at bounding box center [1188, 286] width 24 height 452
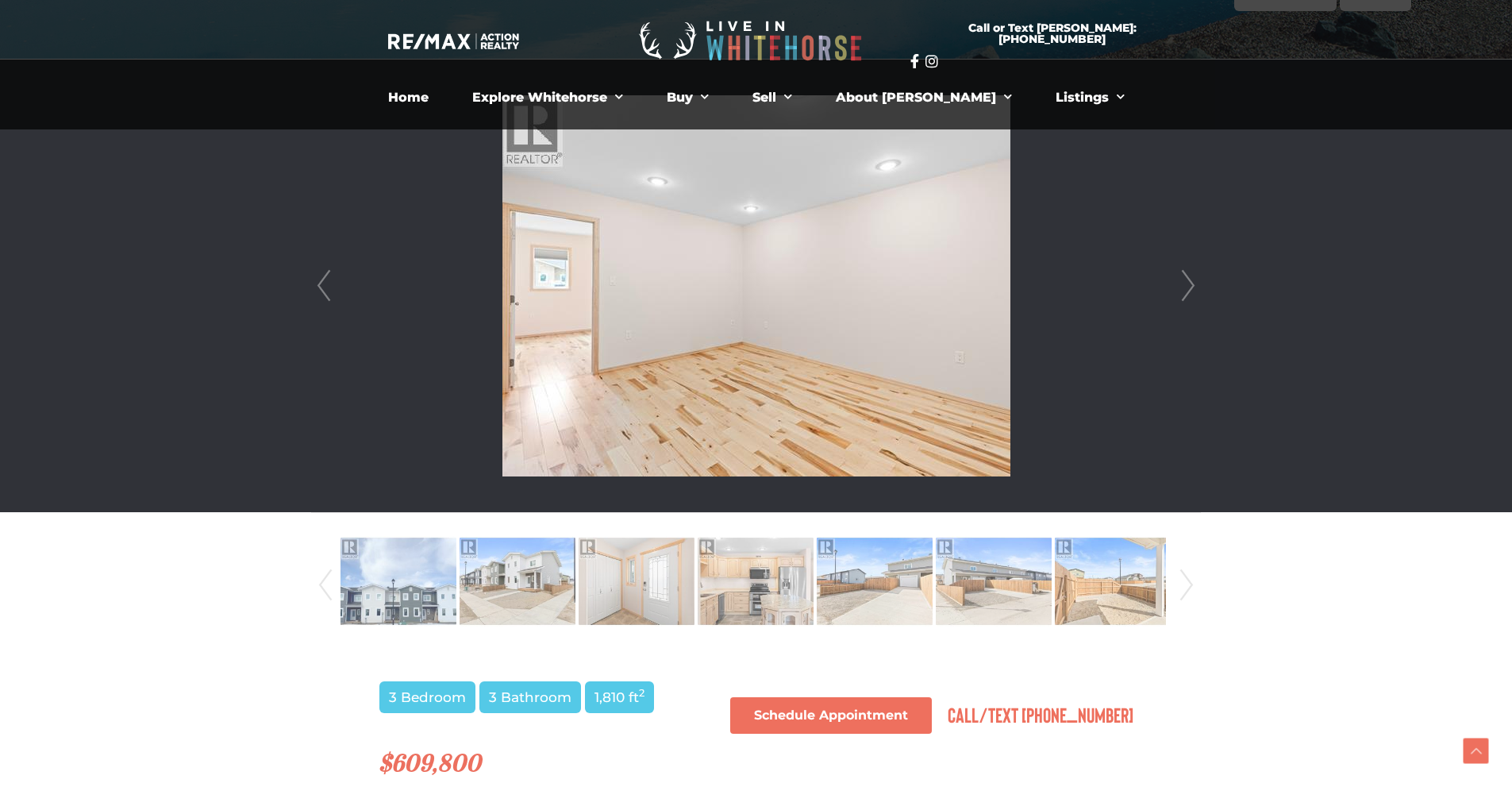
click at [1193, 284] on link "Next" at bounding box center [1188, 286] width 24 height 452
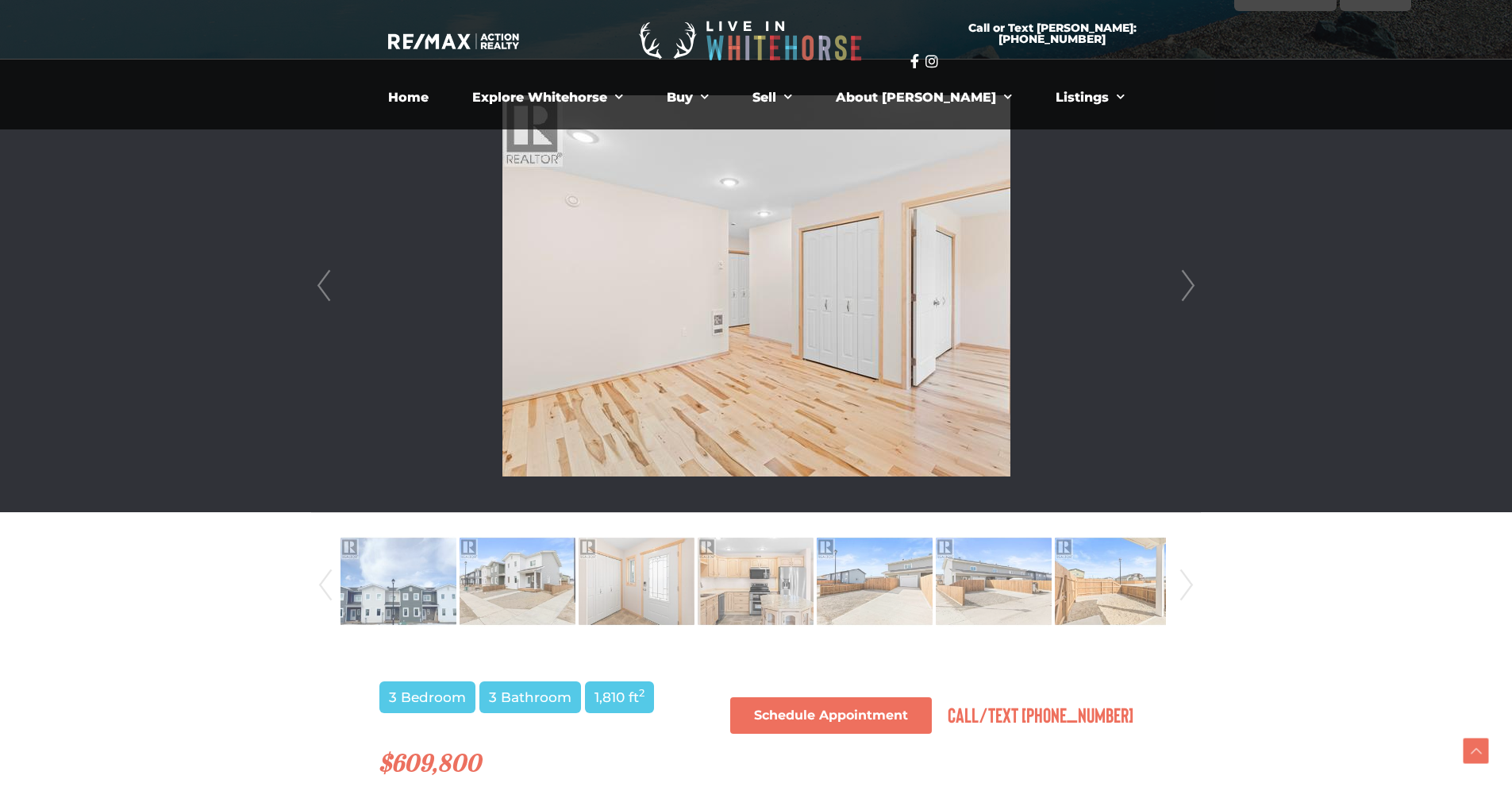
click at [1193, 284] on link "Next" at bounding box center [1188, 286] width 24 height 452
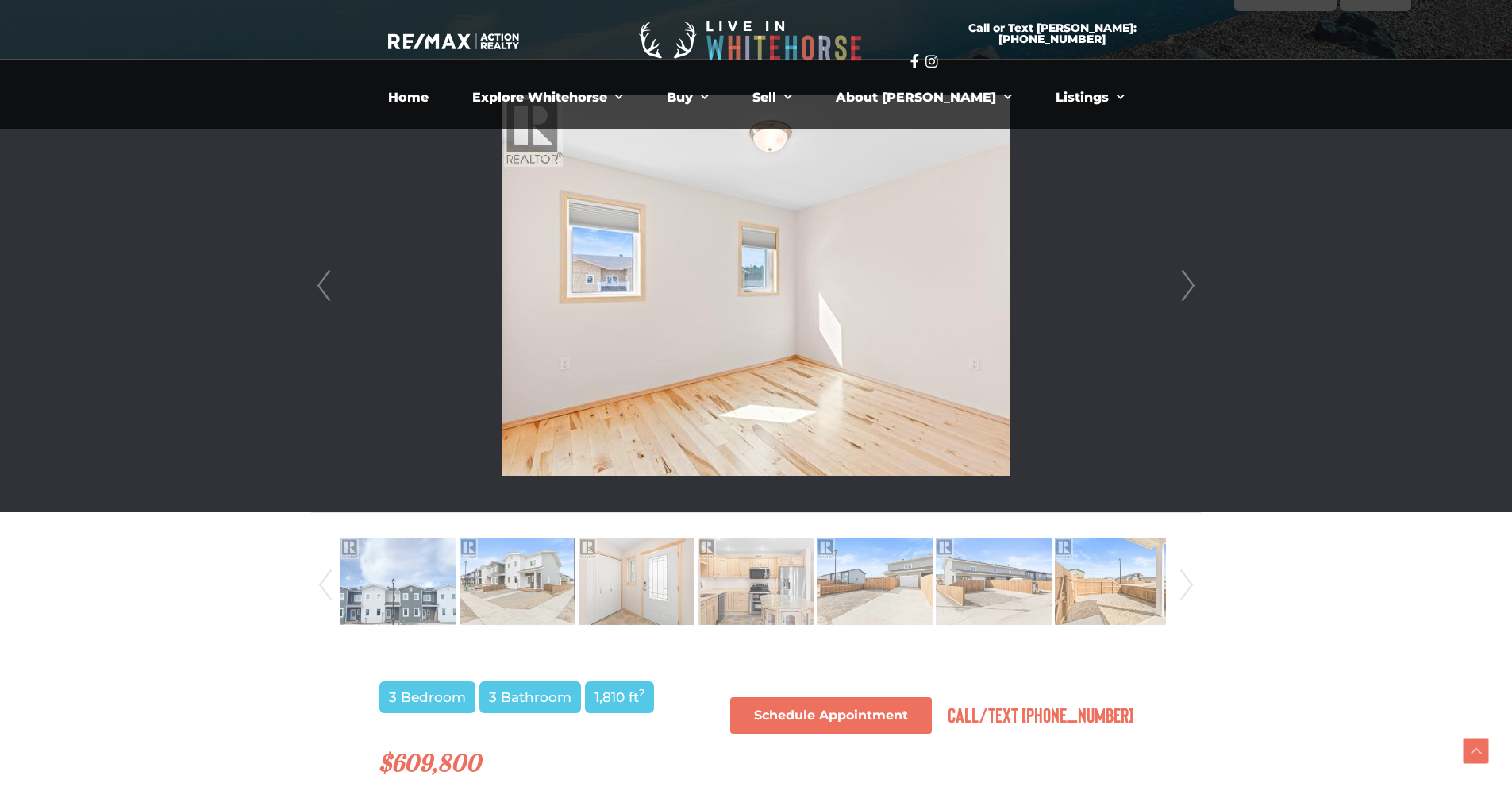
click at [1193, 284] on link "Next" at bounding box center [1188, 286] width 24 height 452
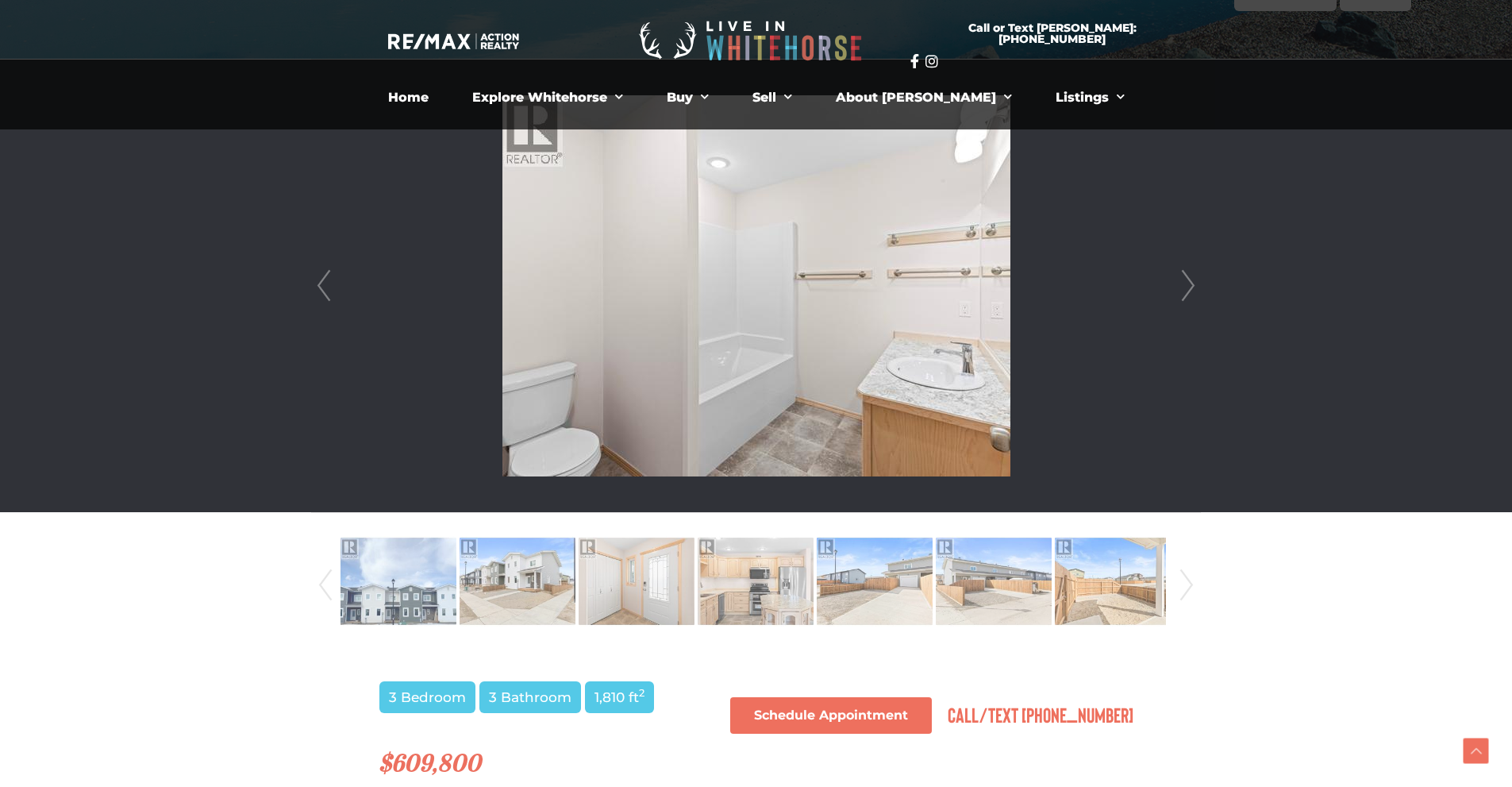
click at [1193, 284] on link "Next" at bounding box center [1188, 286] width 24 height 452
